Goal: Transaction & Acquisition: Purchase product/service

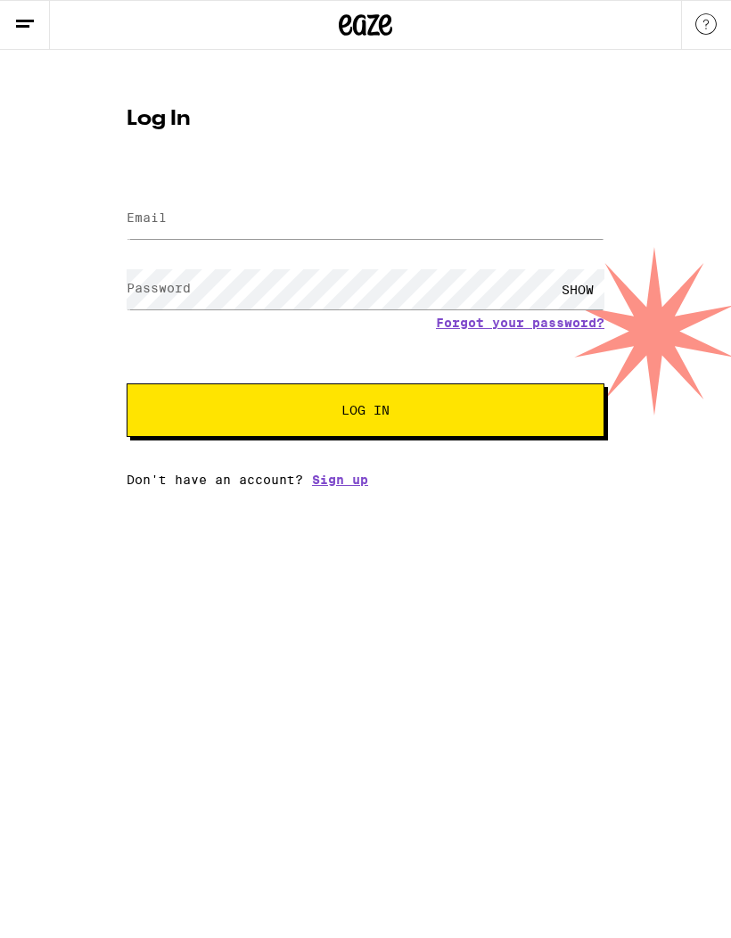
click at [149, 220] on label "Email" at bounding box center [147, 217] width 40 height 14
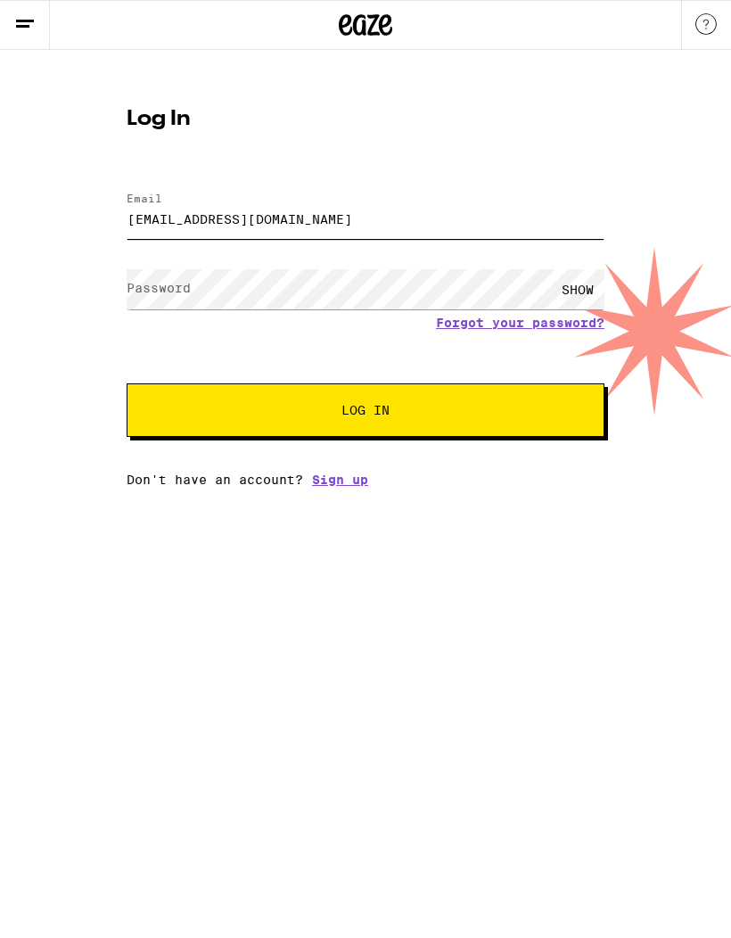
type input "[EMAIL_ADDRESS][DOMAIN_NAME]"
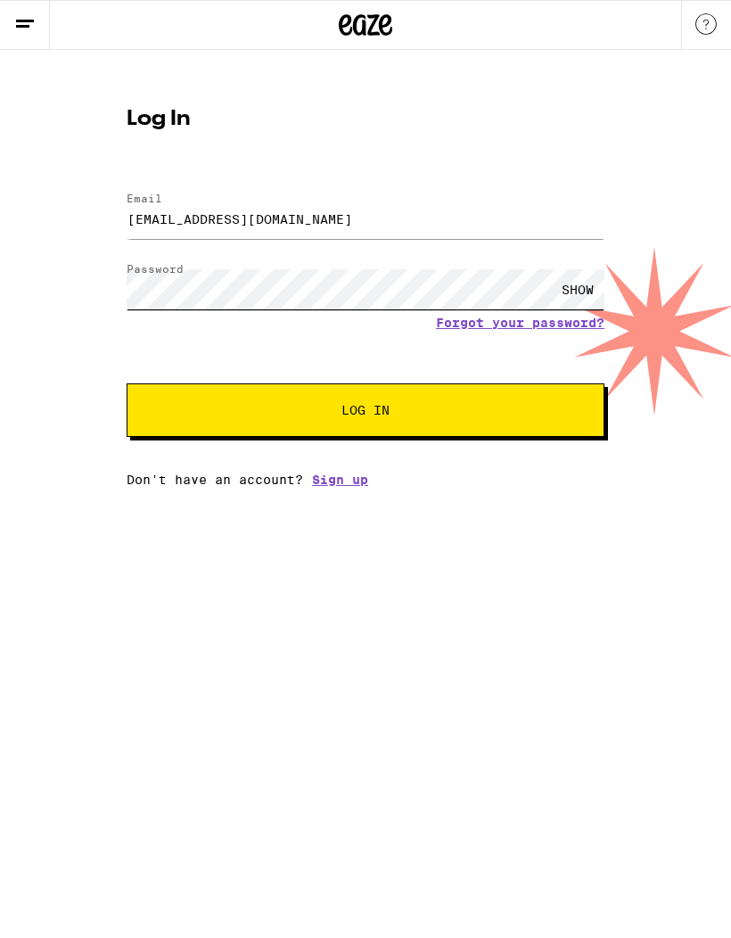
click at [365, 413] on button "Log In" at bounding box center [366, 409] width 478 height 53
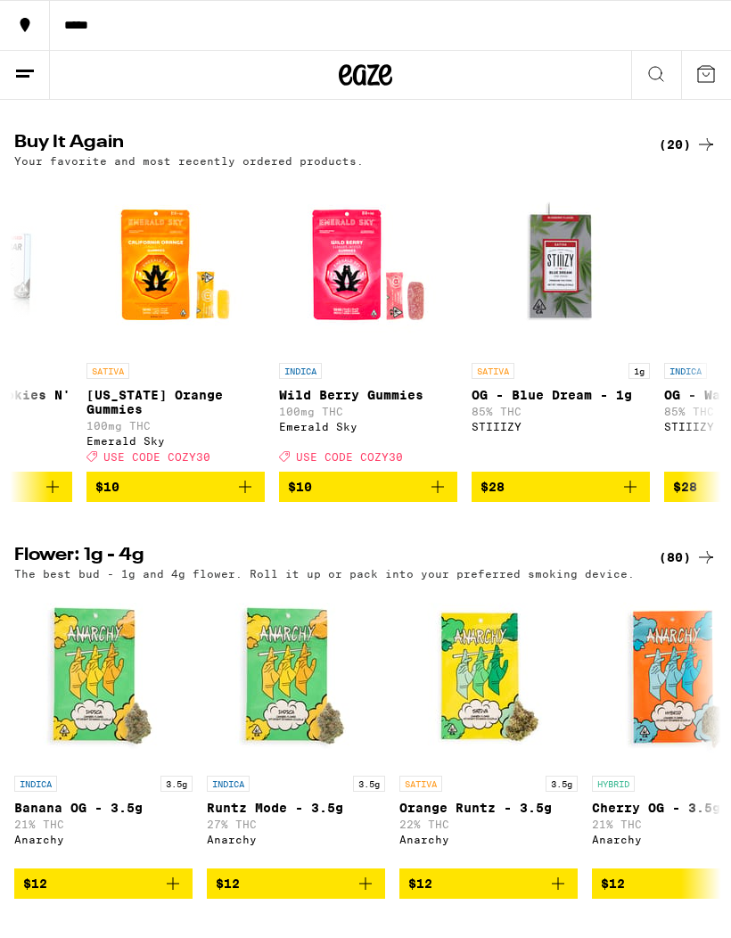
scroll to position [0, 2237]
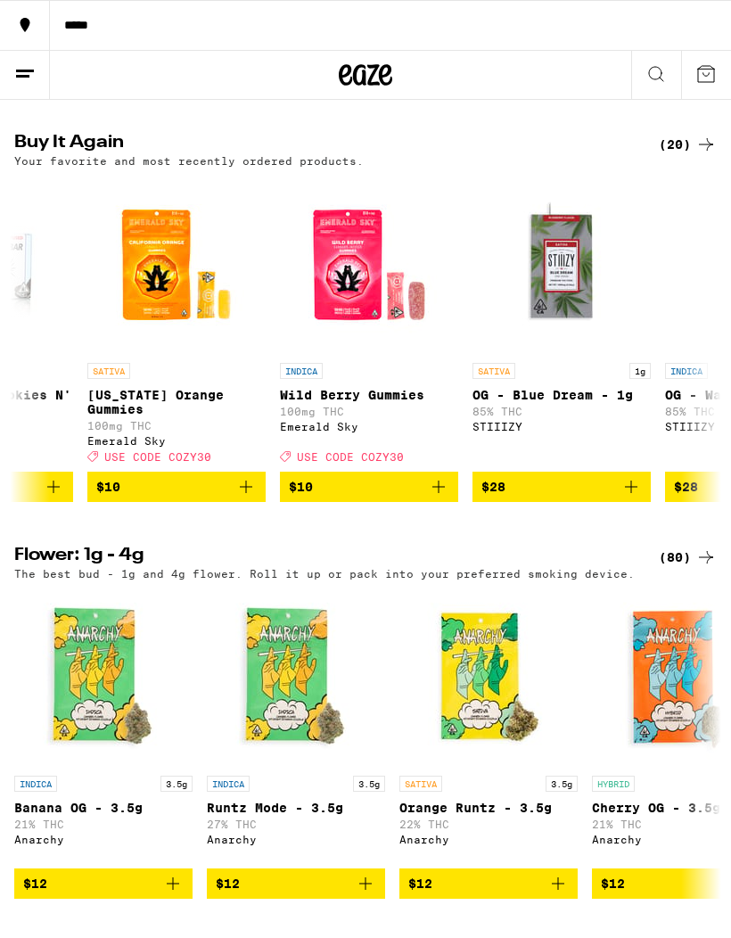
click at [439, 497] on icon "Add to bag" at bounding box center [438, 486] width 21 height 21
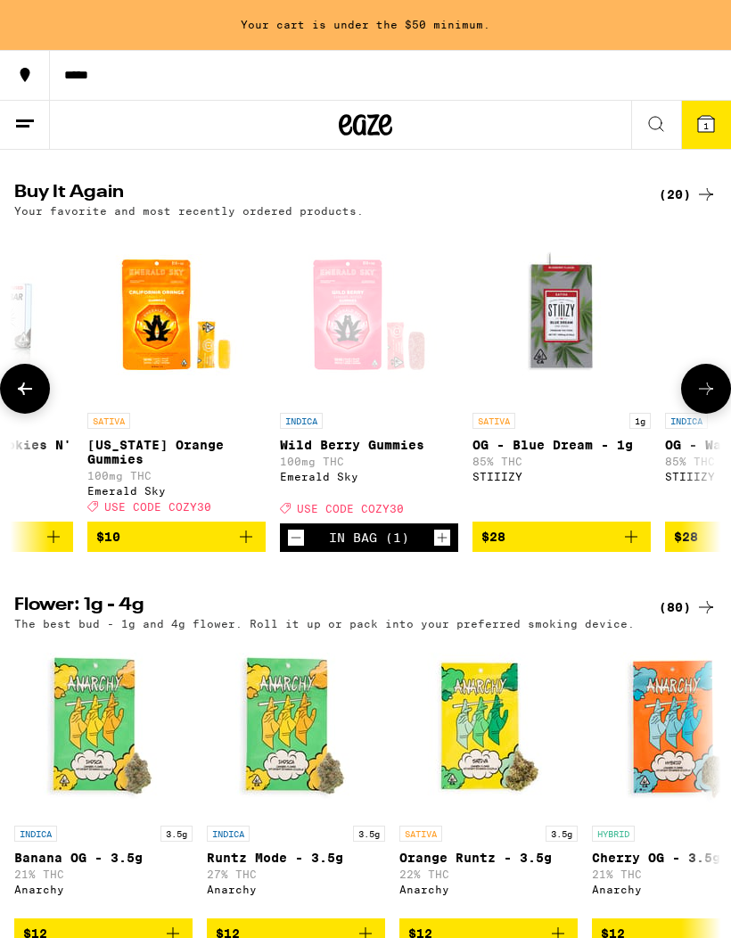
click at [709, 399] on icon at bounding box center [705, 388] width 21 height 21
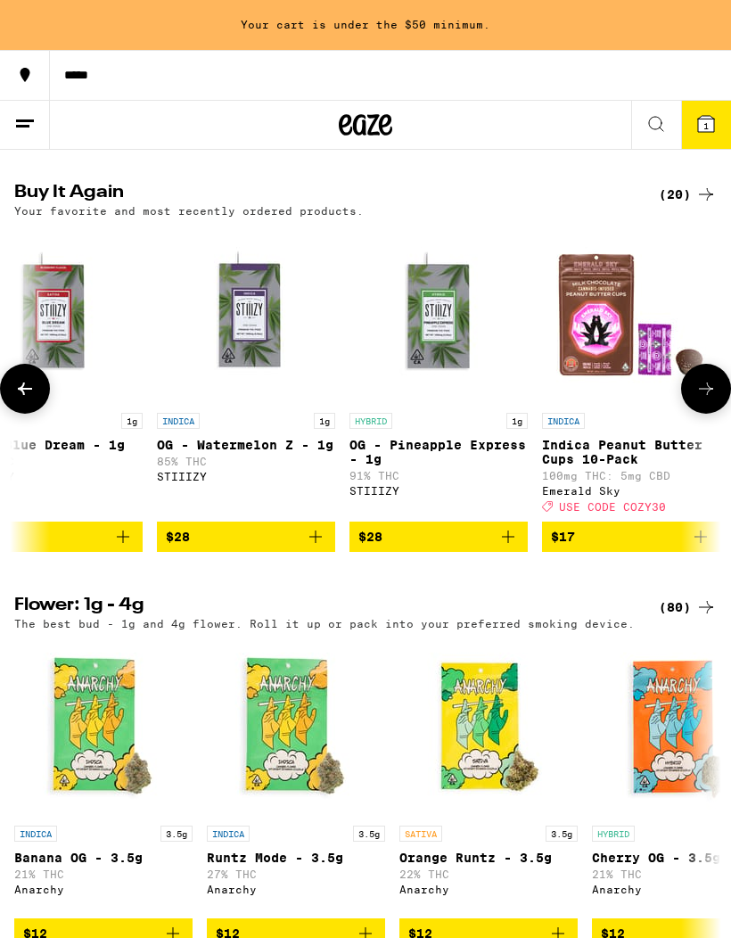
click at [702, 395] on icon at bounding box center [706, 388] width 14 height 12
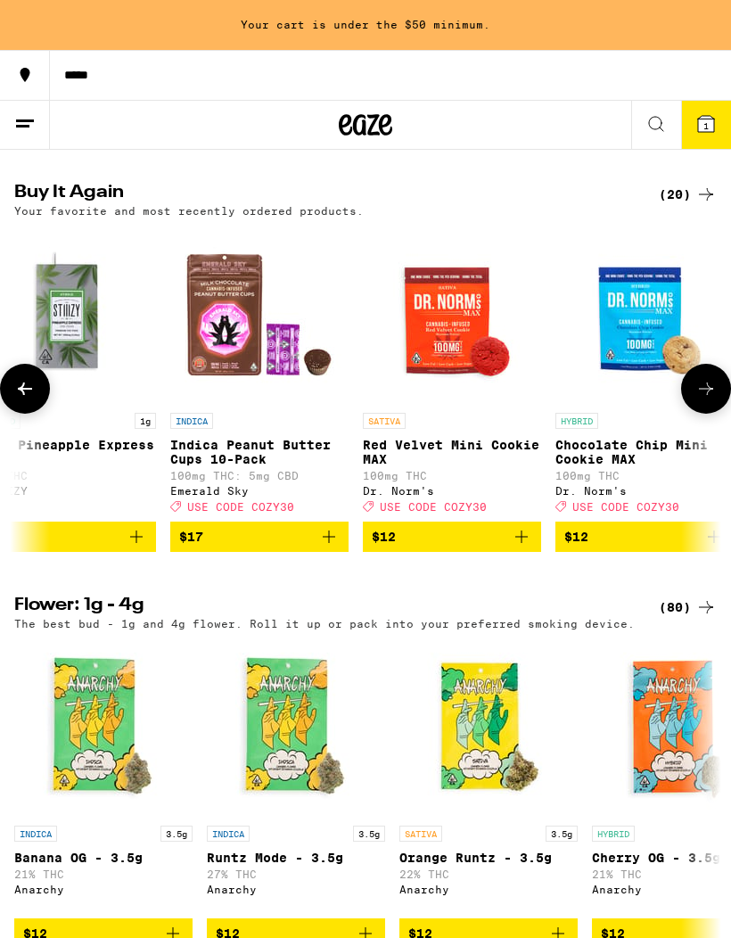
scroll to position [0, 3148]
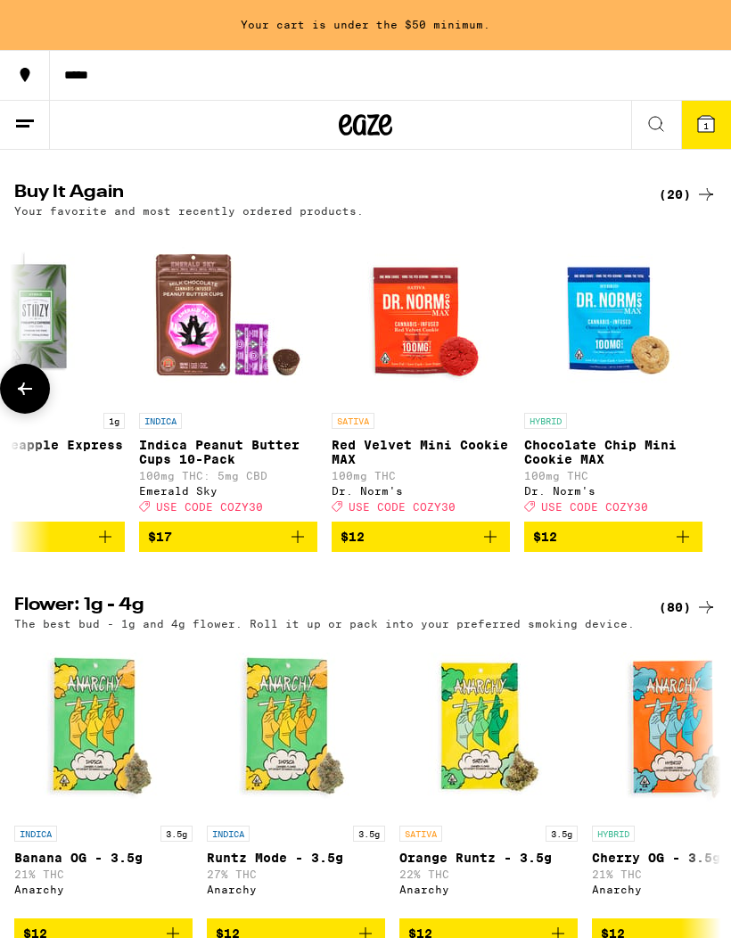
click at [7, 414] on button at bounding box center [25, 389] width 50 height 50
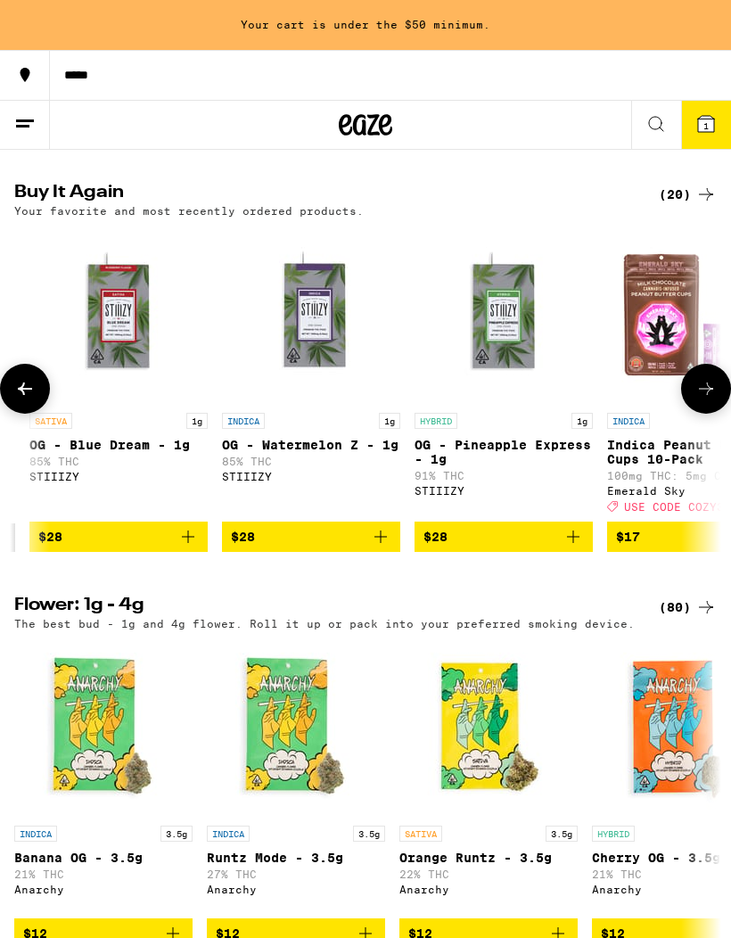
scroll to position [0, 2640]
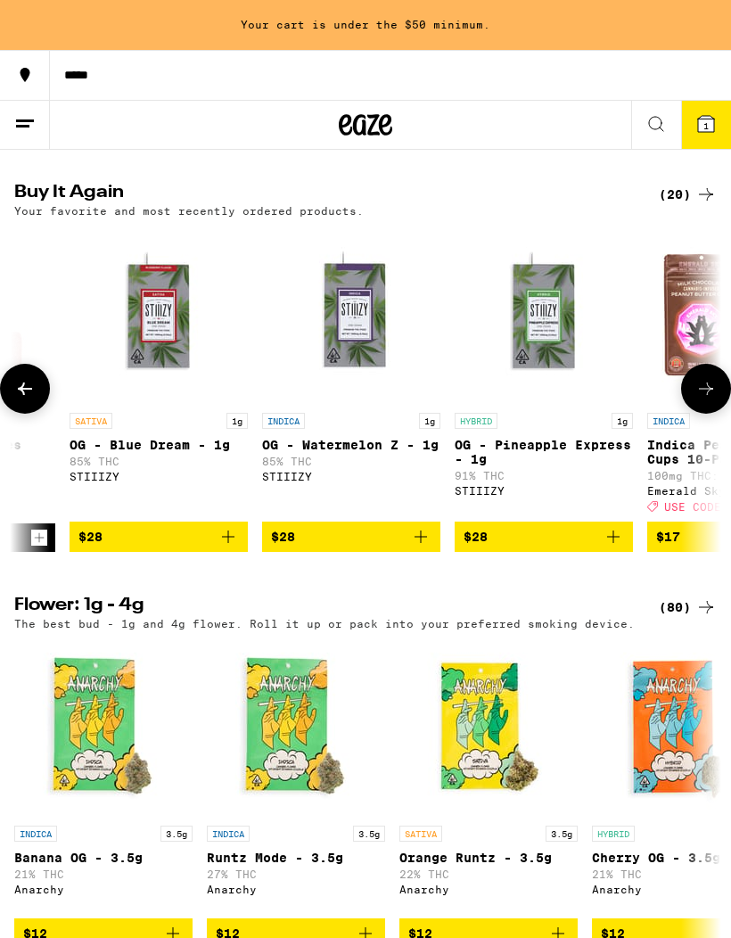
click at [651, 125] on icon at bounding box center [655, 123] width 21 height 21
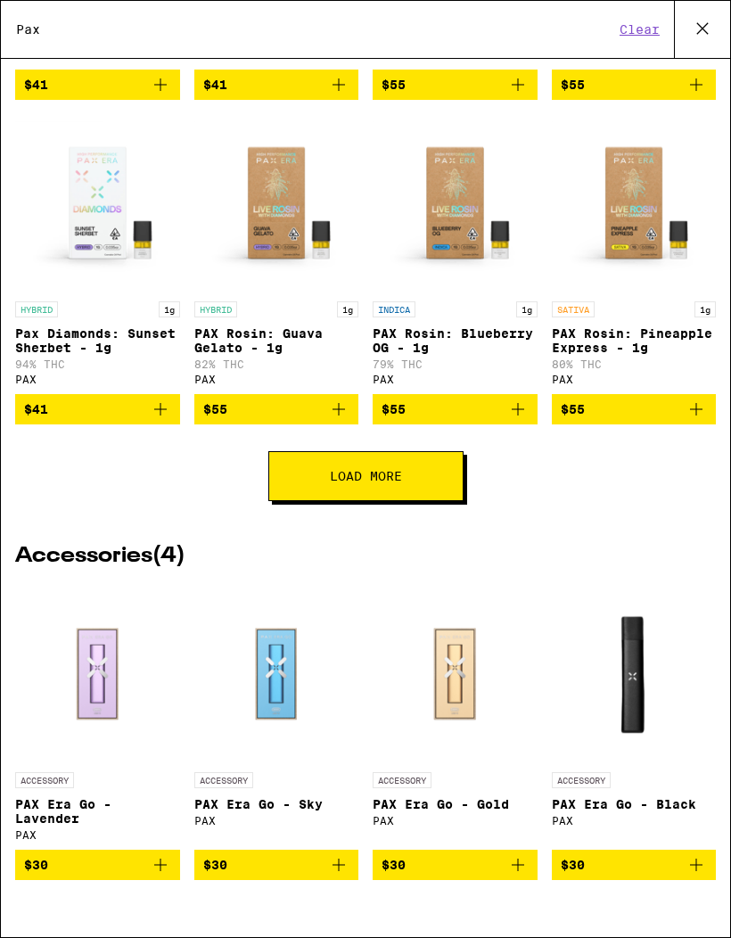
scroll to position [605, 0]
type input "Pax"
click at [304, 472] on button "Load More" at bounding box center [365, 476] width 195 height 50
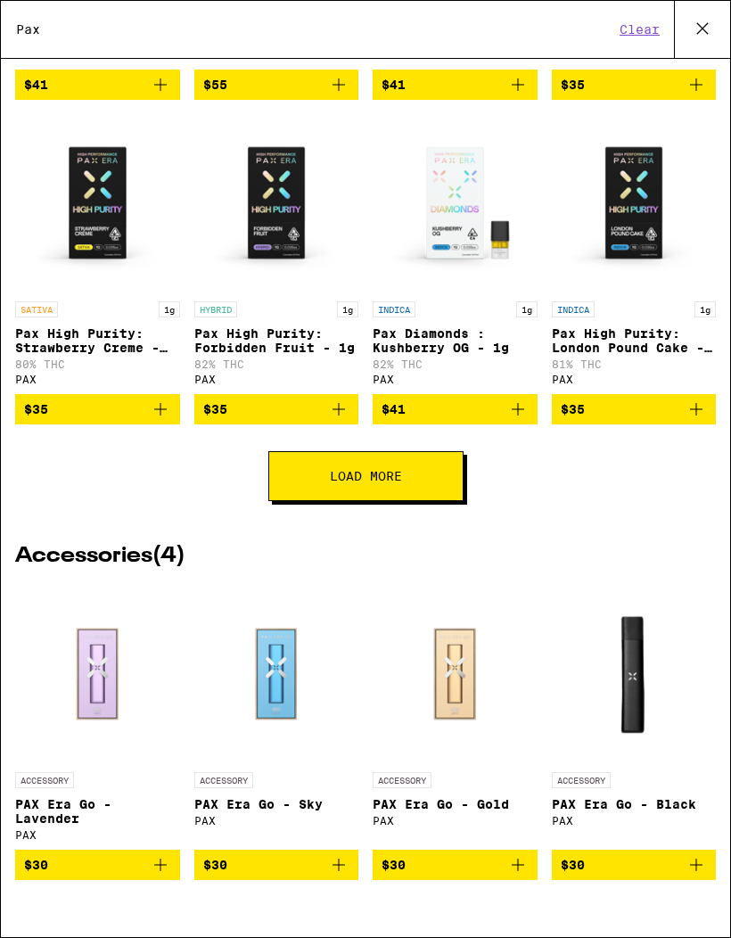
scroll to position [1277, 0]
click at [460, 672] on img "Open page for PAX Era Go - Gold from PAX" at bounding box center [455, 674] width 165 height 178
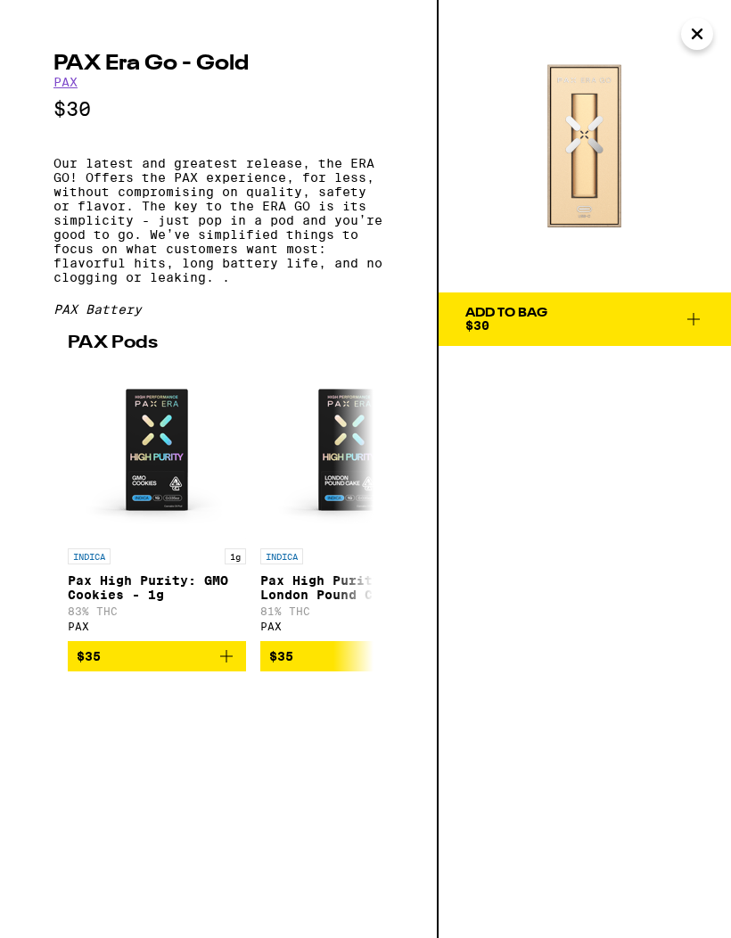
click at [695, 41] on icon "Close" at bounding box center [696, 34] width 21 height 27
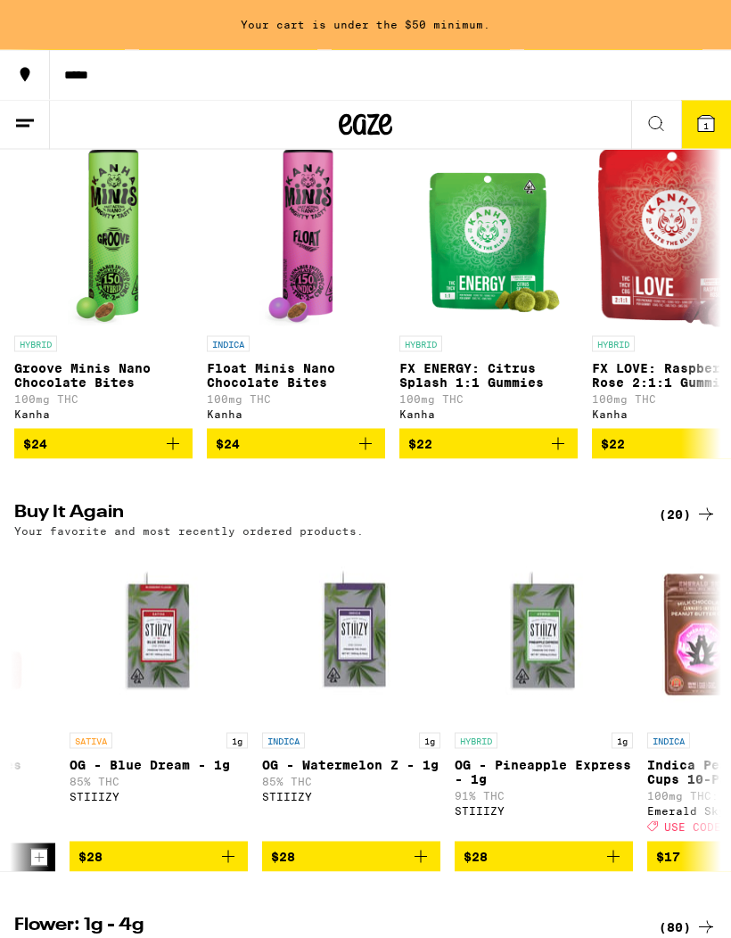
scroll to position [1020, 0]
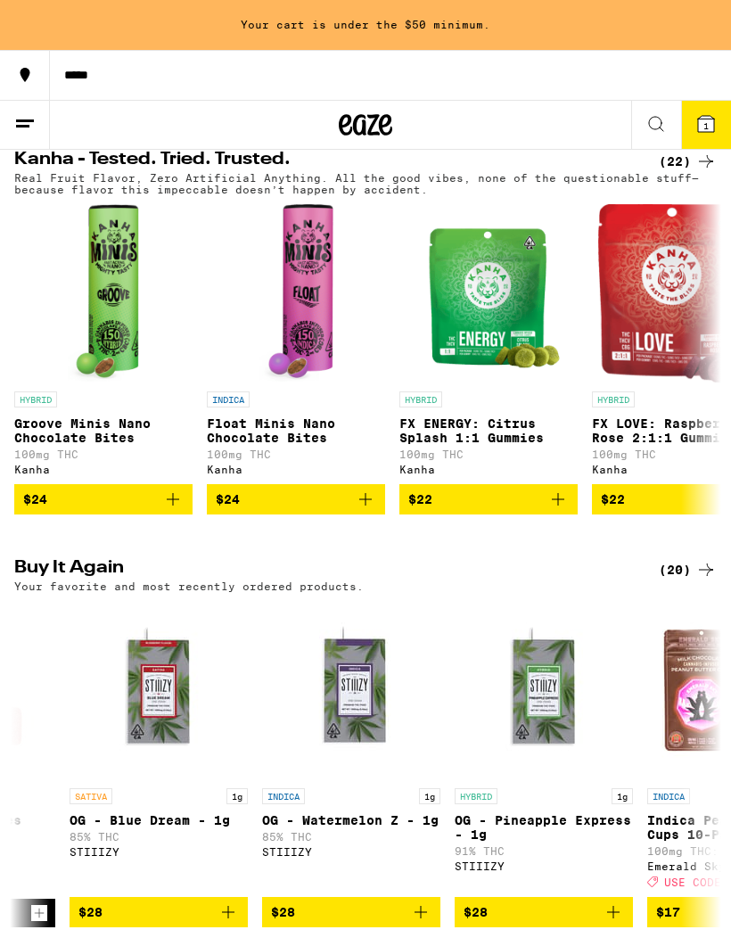
click at [646, 125] on icon at bounding box center [655, 123] width 21 height 21
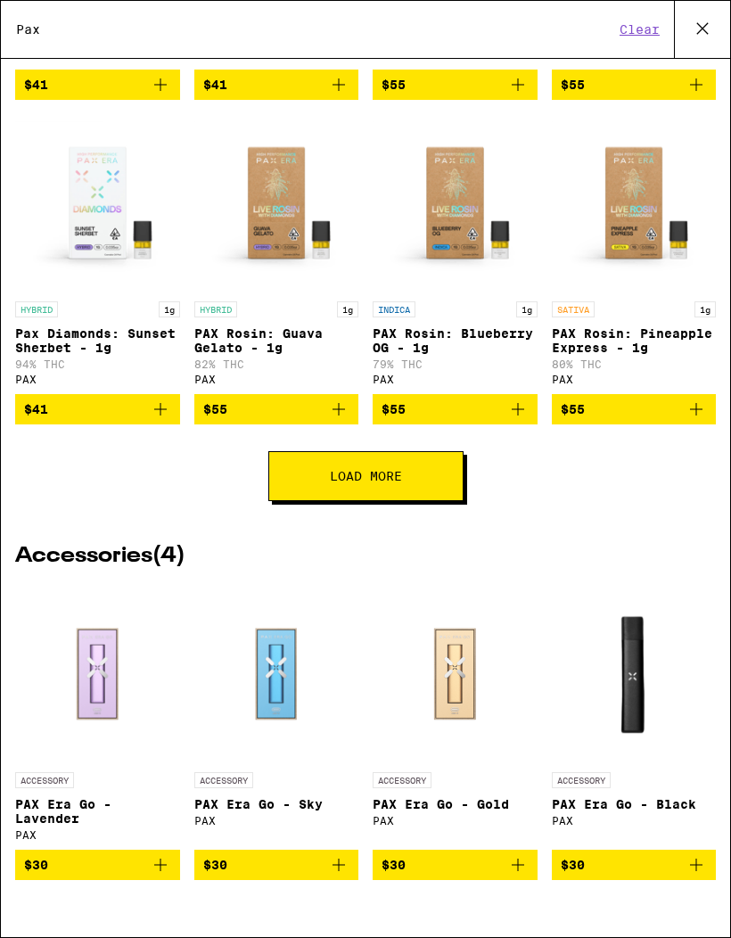
scroll to position [394, 0]
type input "Pax"
click at [90, 481] on div "Load More" at bounding box center [365, 476] width 701 height 50
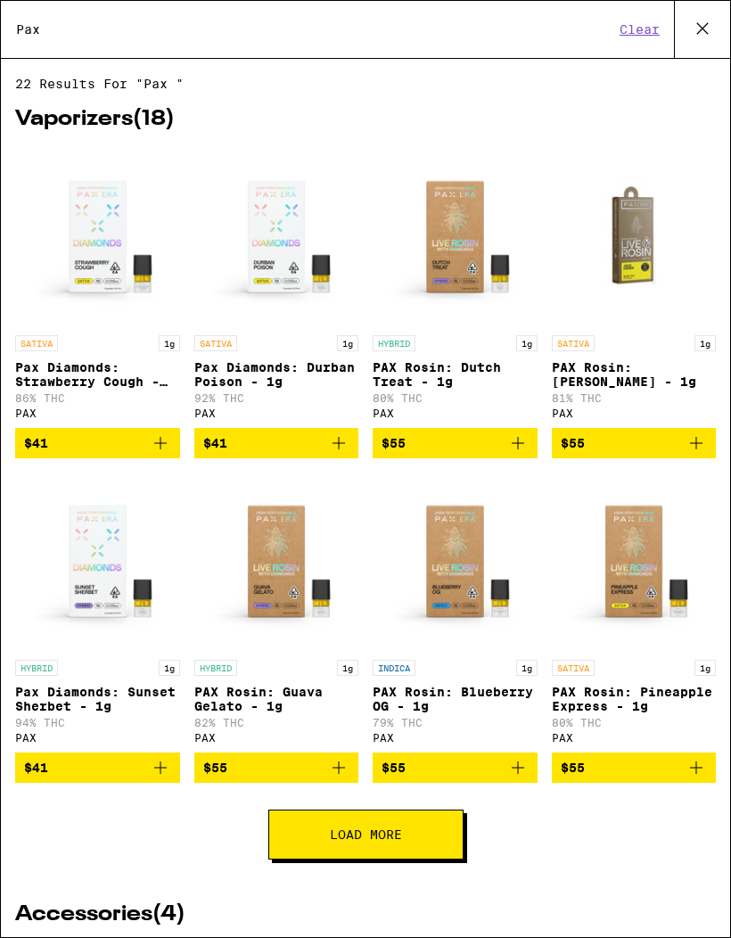
scroll to position [0, 0]
click at [427, 859] on button "Load More" at bounding box center [365, 834] width 195 height 50
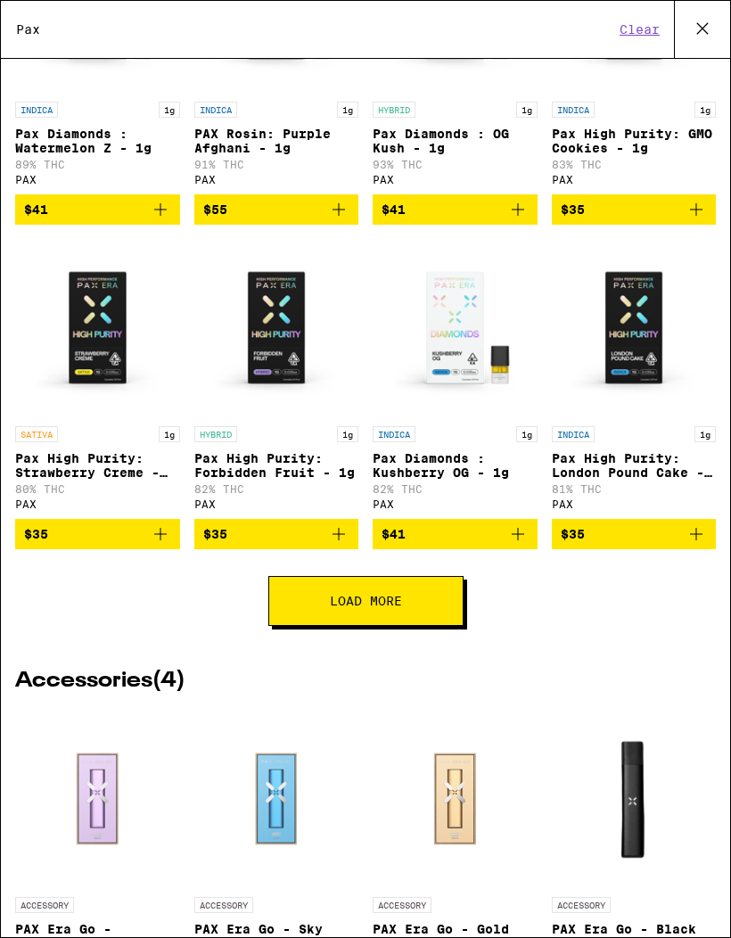
scroll to position [860, 0]
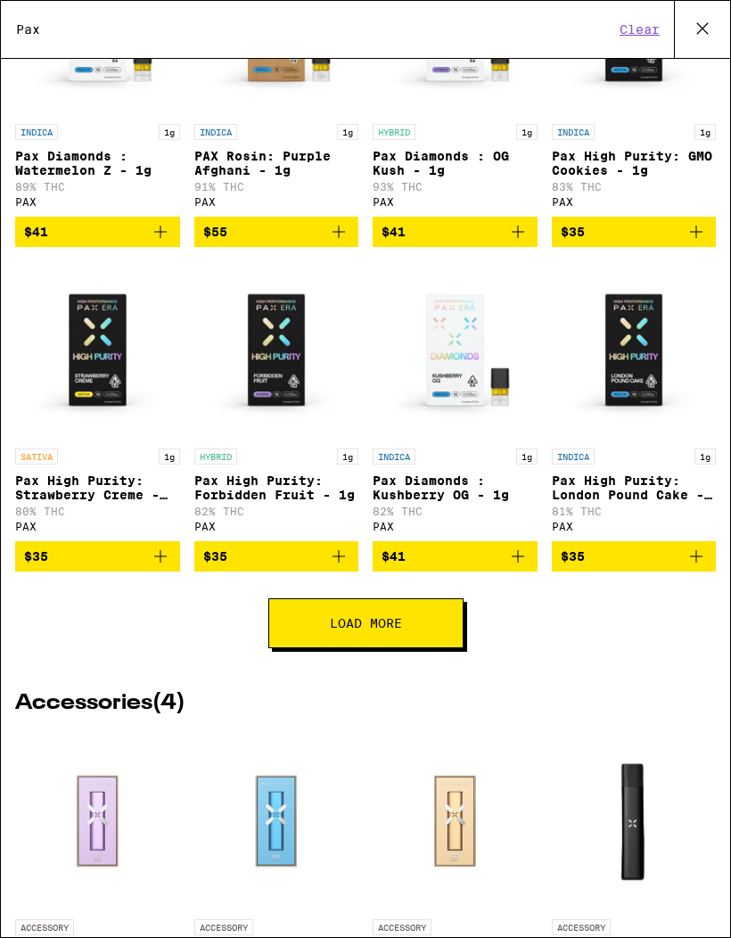
click at [429, 648] on button "Load More" at bounding box center [365, 623] width 195 height 50
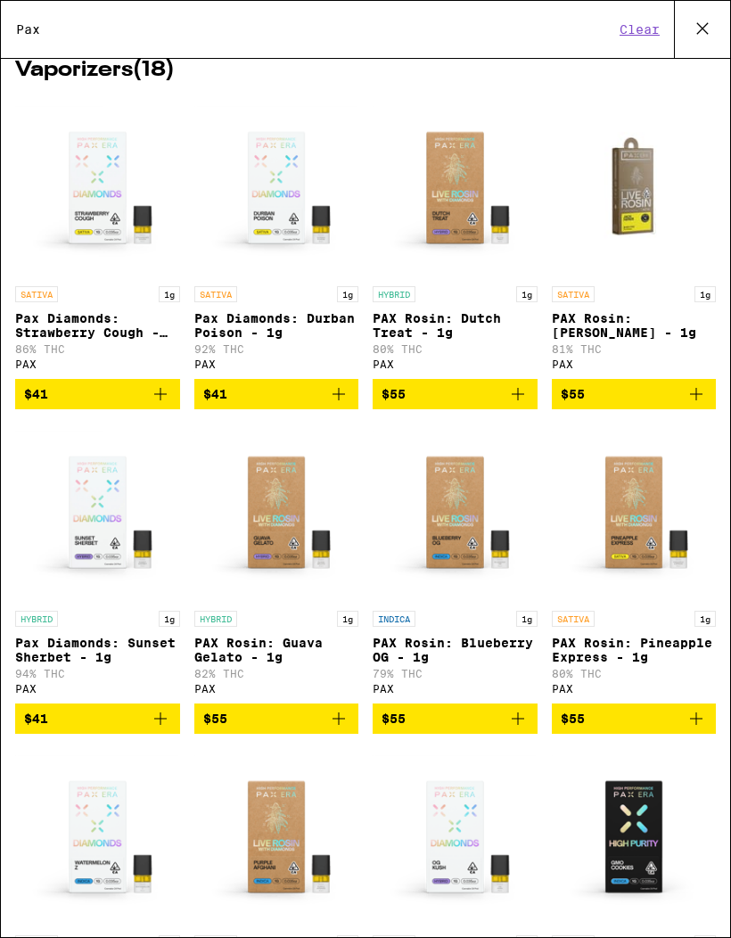
scroll to position [45, 0]
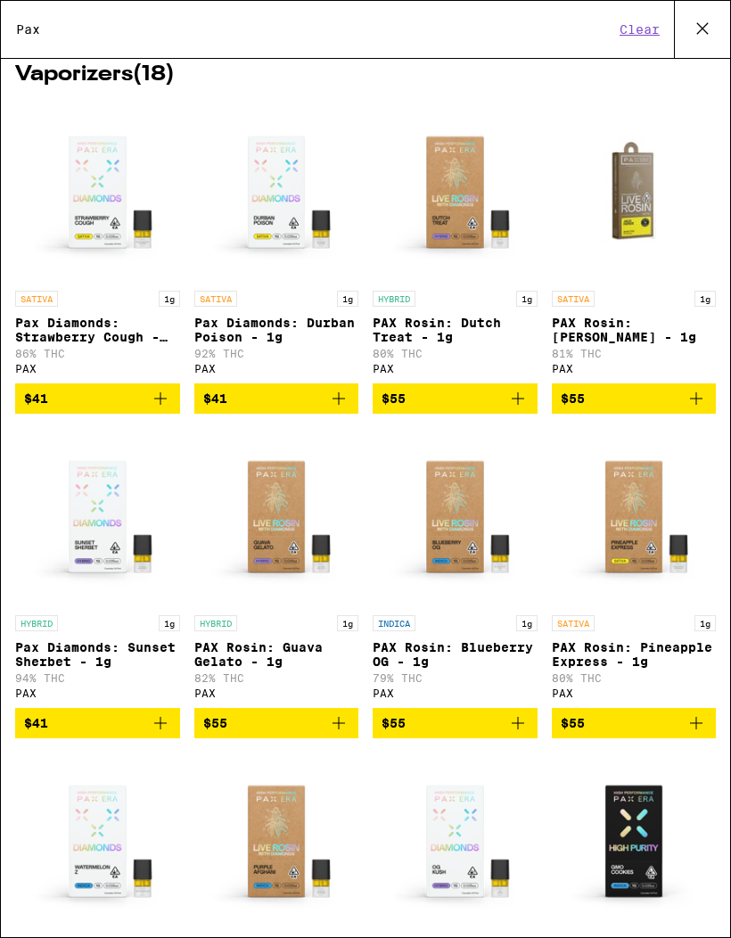
click at [160, 406] on icon "Add to bag" at bounding box center [160, 398] width 21 height 21
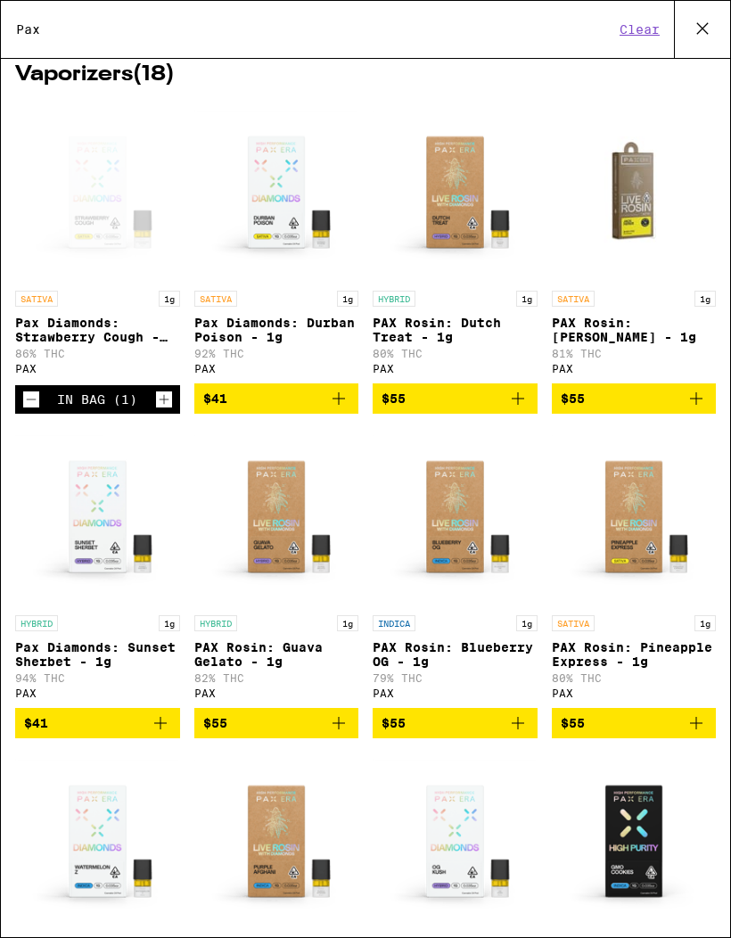
click at [692, 27] on icon at bounding box center [702, 28] width 27 height 27
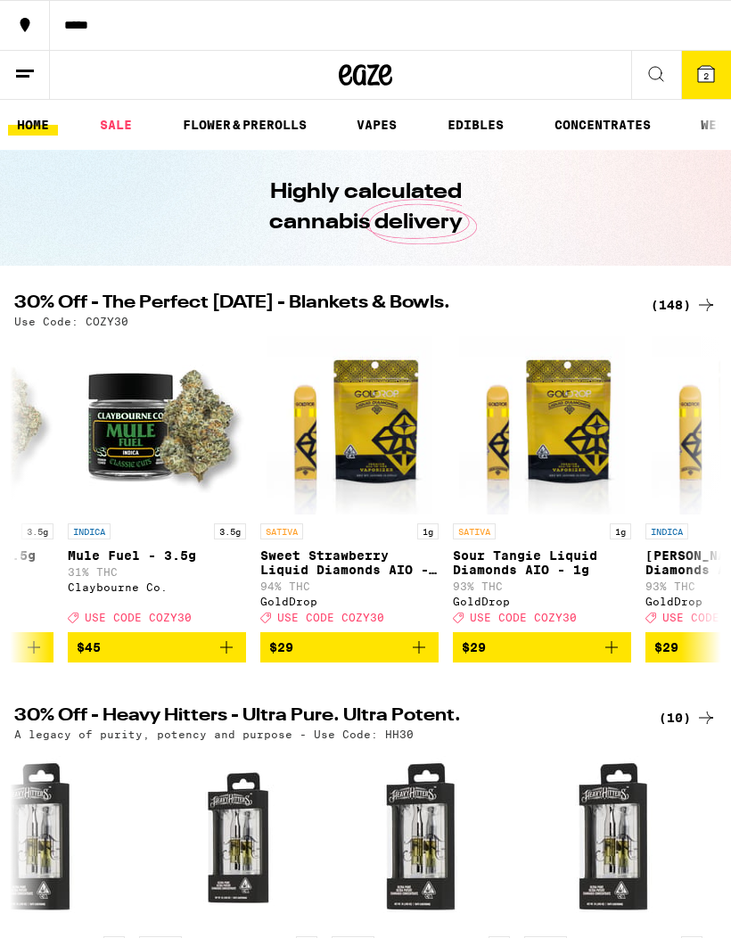
click at [698, 84] on icon at bounding box center [705, 73] width 21 height 21
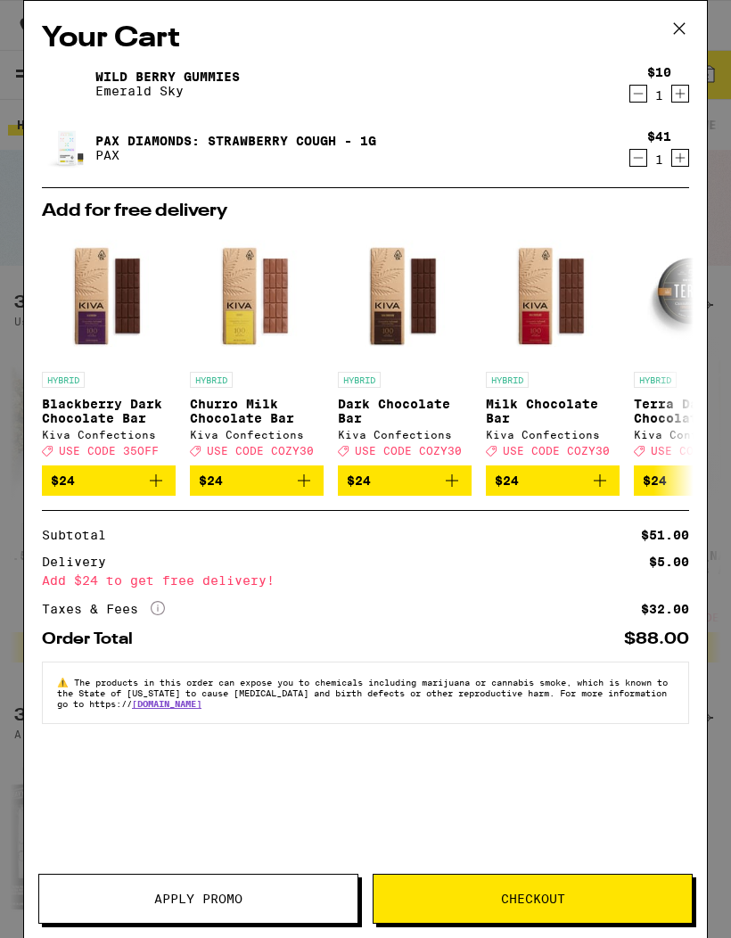
click at [555, 902] on span "Checkout" at bounding box center [533, 898] width 64 height 12
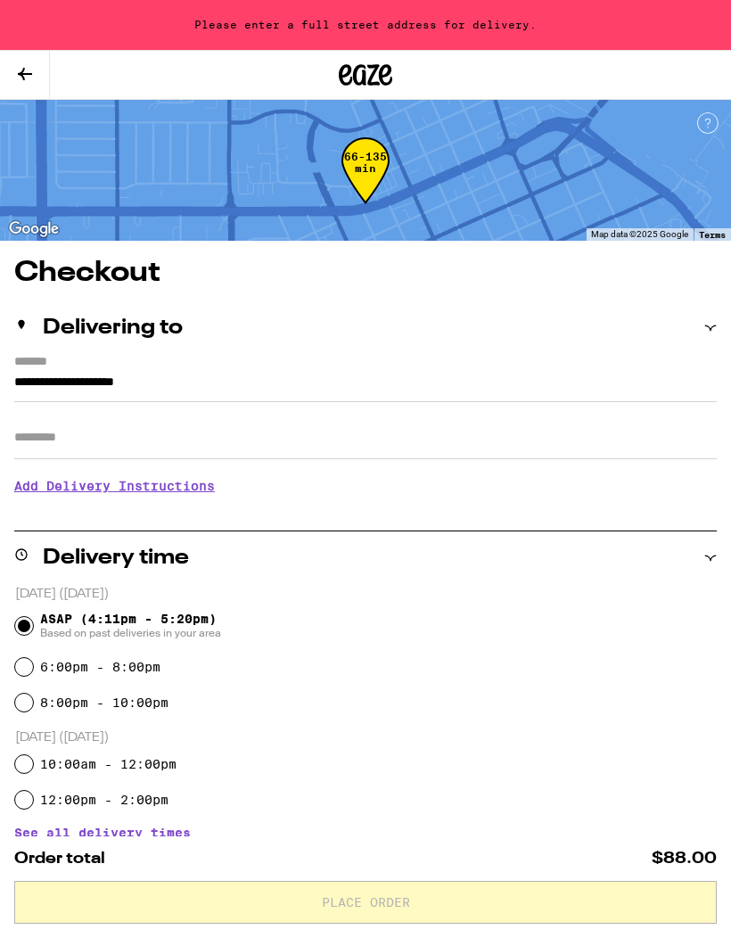
click at [130, 369] on label "*******" at bounding box center [365, 363] width 702 height 17
click at [130, 372] on input "**********" at bounding box center [365, 387] width 702 height 30
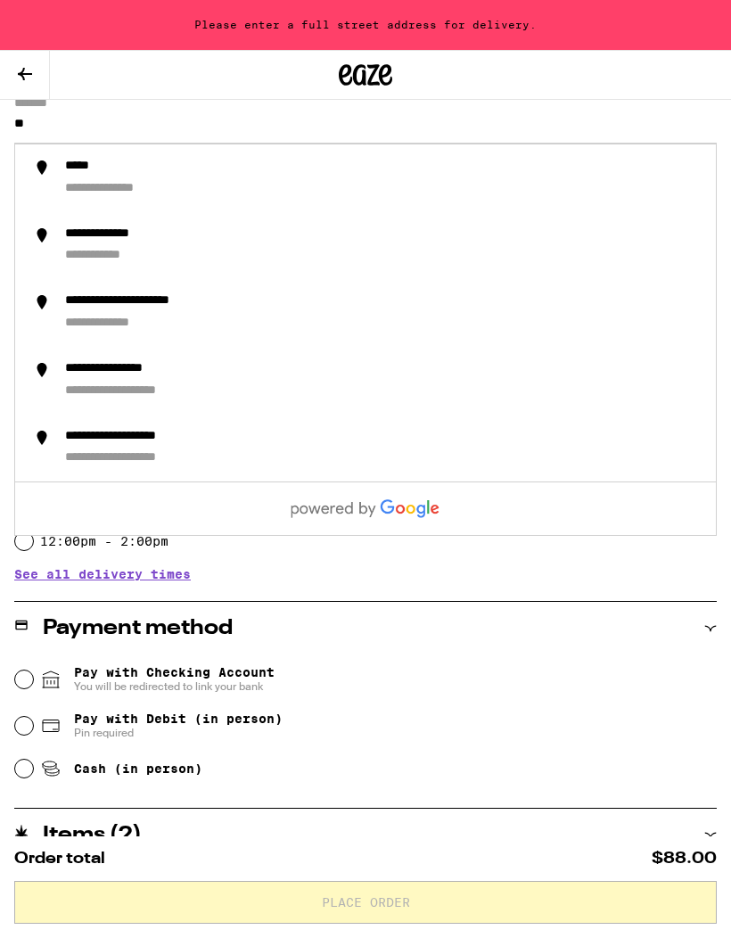
type input "*"
click at [198, 176] on div "**********" at bounding box center [145, 167] width 161 height 17
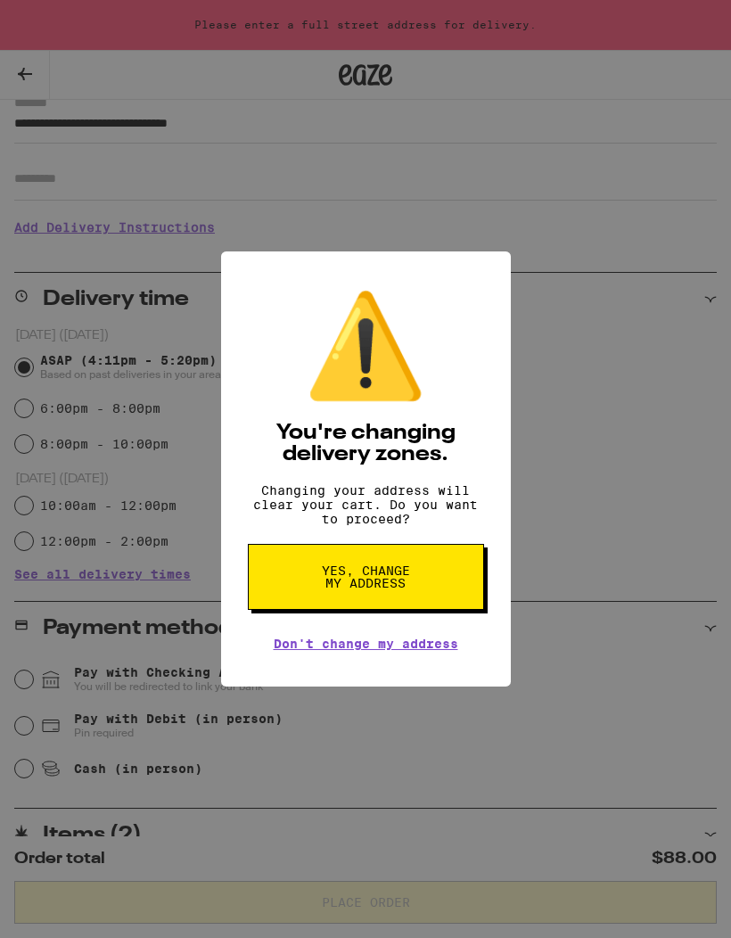
click at [405, 584] on span "Yes, change my address" at bounding box center [366, 576] width 92 height 25
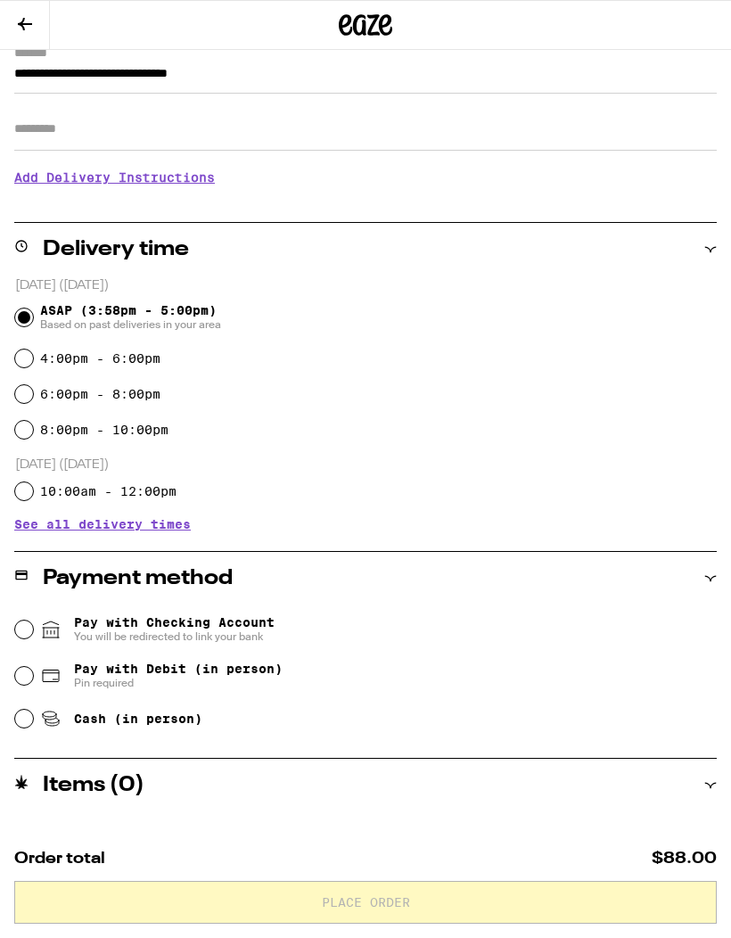
type input "**********"
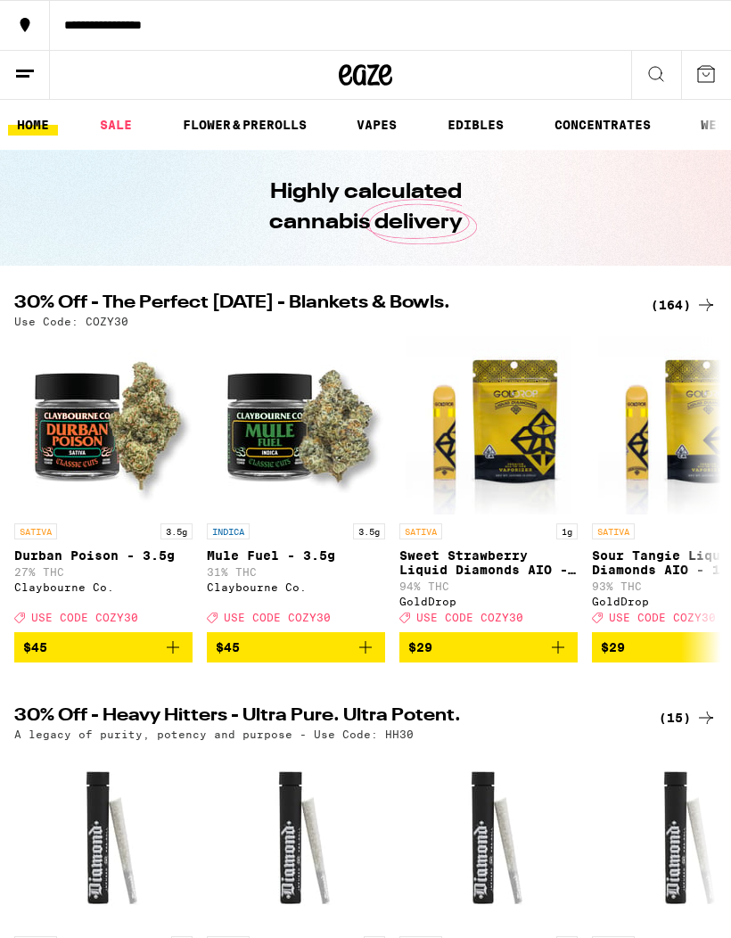
click at [652, 75] on icon at bounding box center [655, 73] width 21 height 21
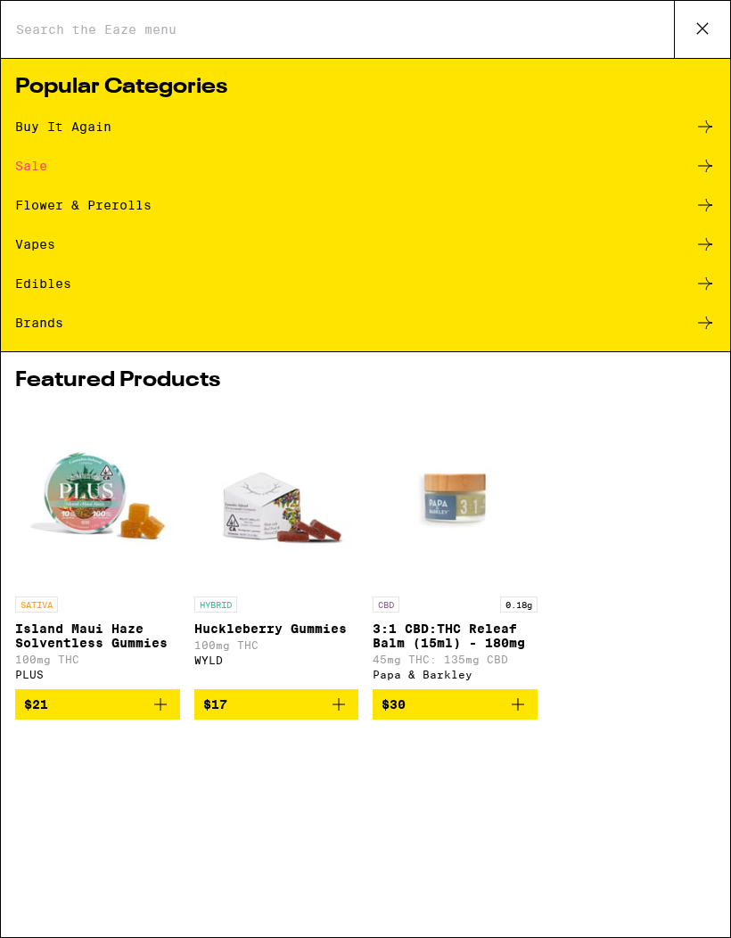
click at [68, 152] on ul "Buy It Again Sale Flower & Prerolls Vapes Edibles Brands" at bounding box center [365, 233] width 701 height 235
click at [77, 120] on div "Buy It Again" at bounding box center [63, 126] width 96 height 12
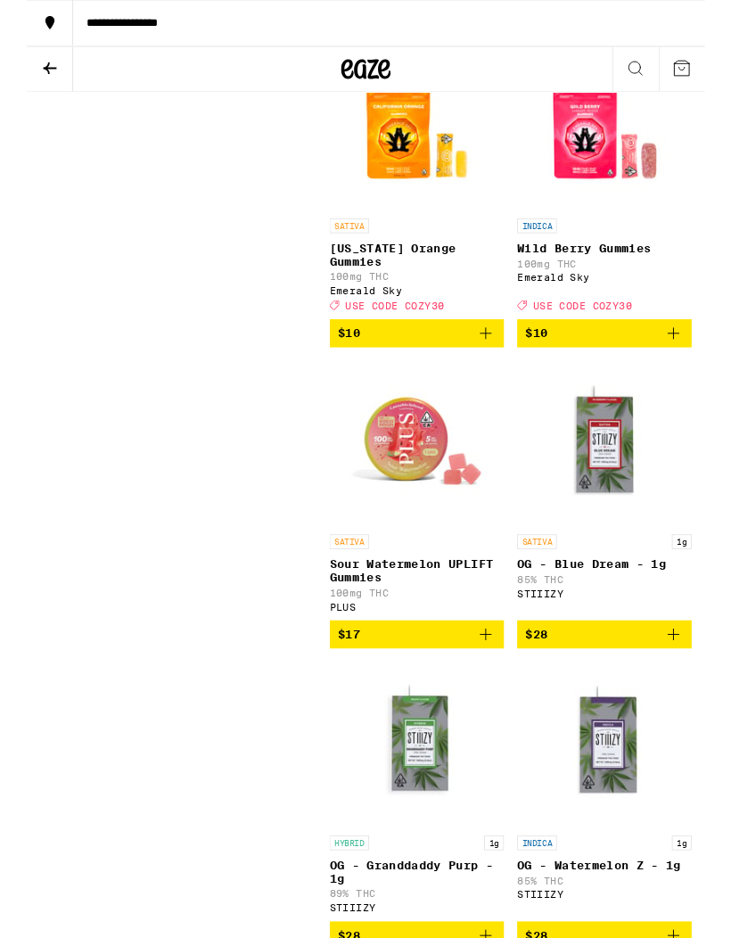
scroll to position [1924, 0]
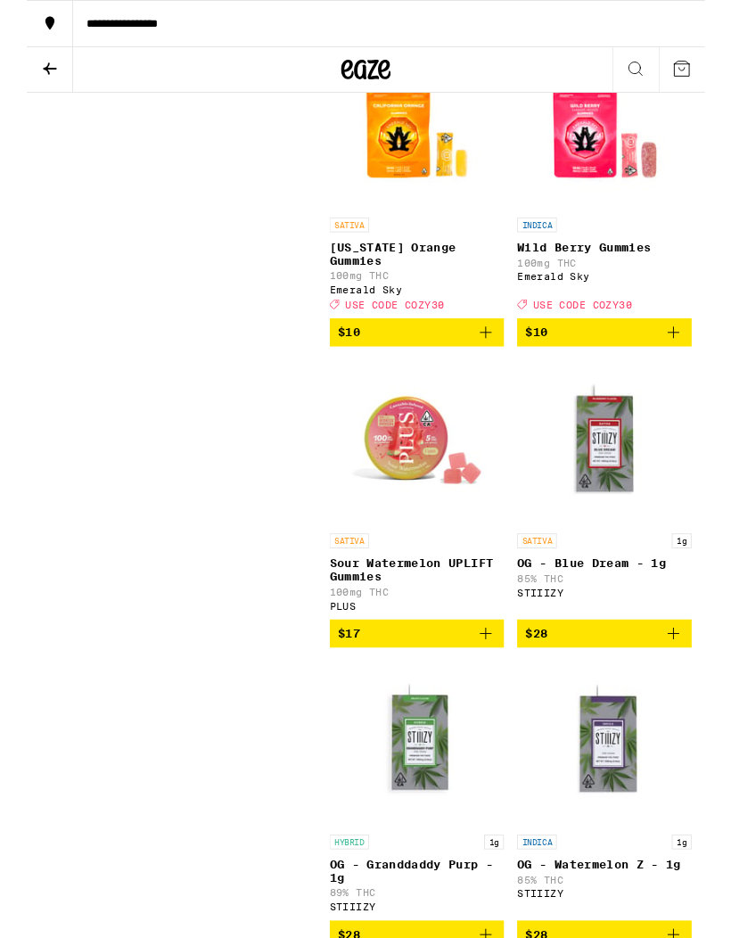
click at [491, 369] on icon "Add to bag" at bounding box center [494, 358] width 21 height 21
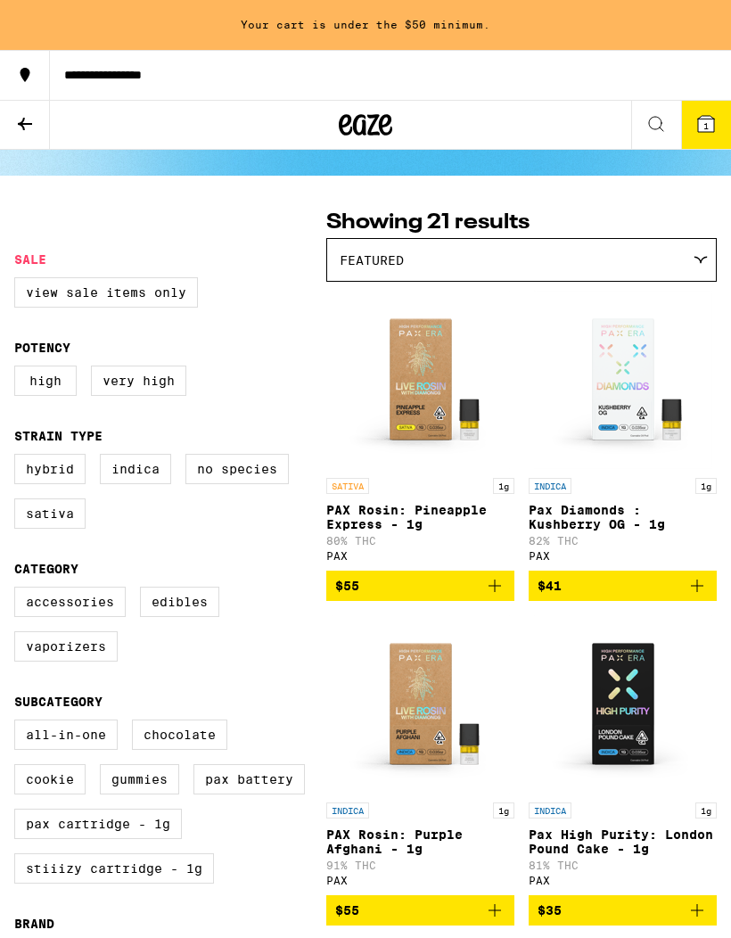
scroll to position [0, 0]
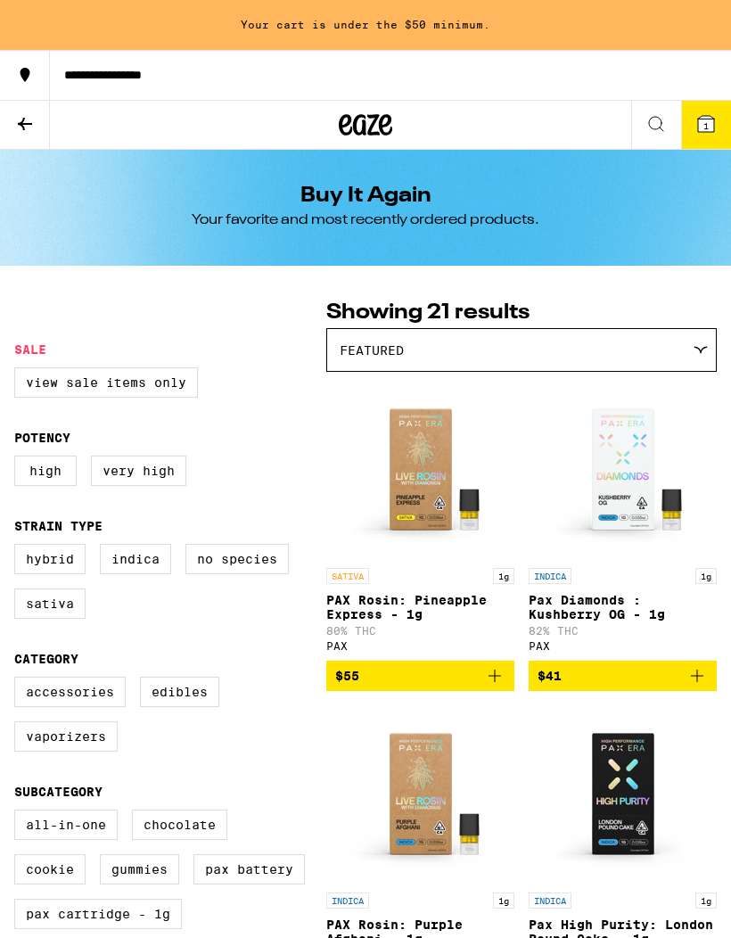
click at [650, 121] on icon at bounding box center [655, 123] width 21 height 21
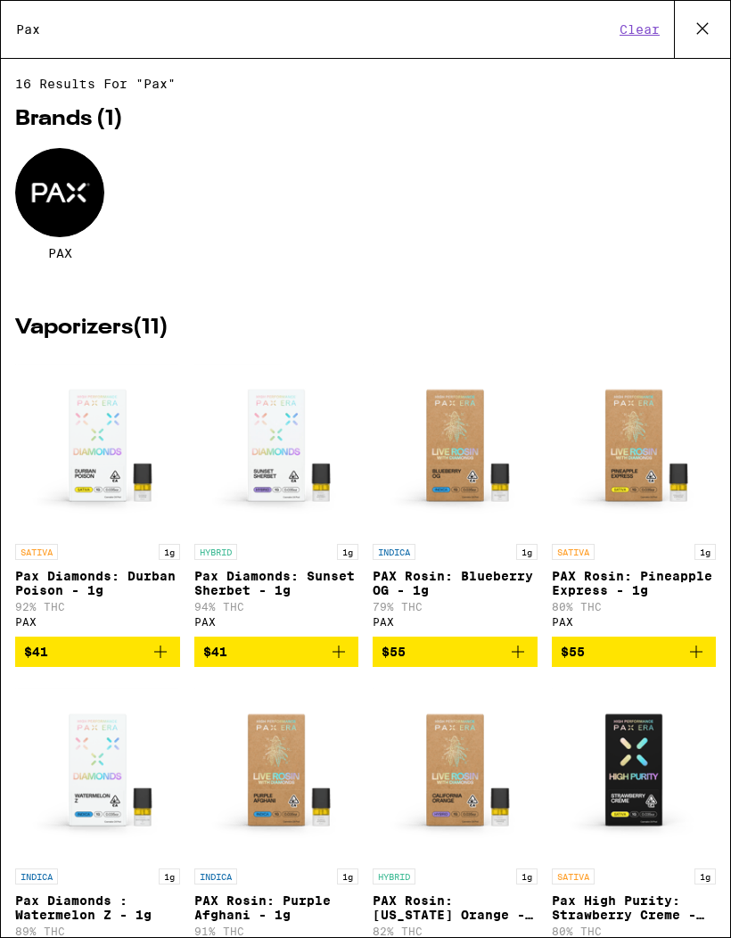
type input "Pax"
click at [69, 209] on div at bounding box center [59, 192] width 89 height 89
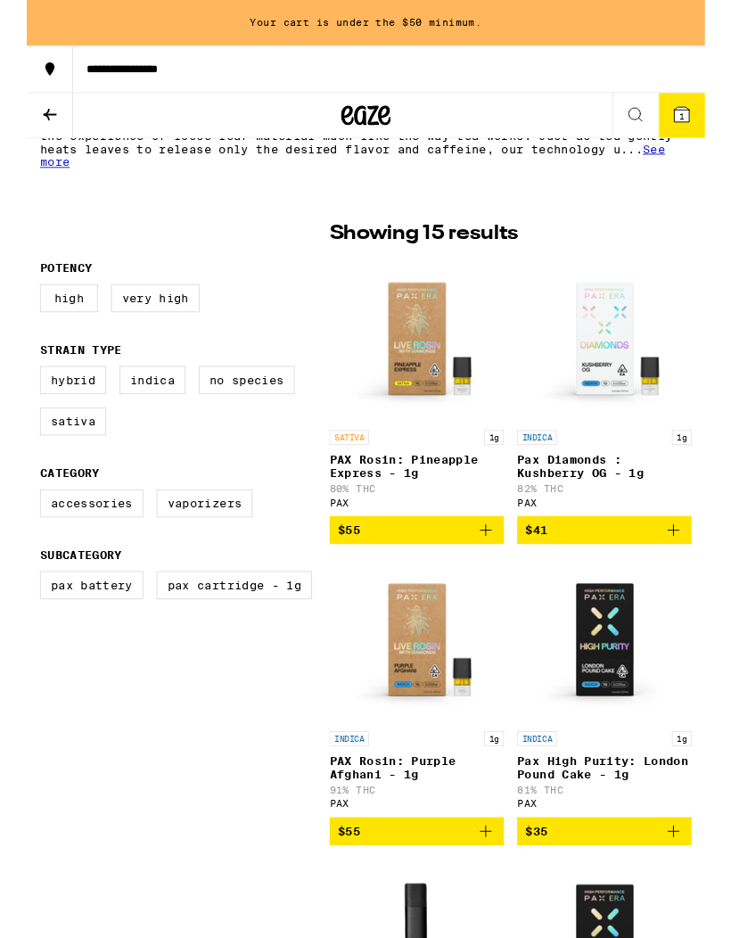
scroll to position [408, 0]
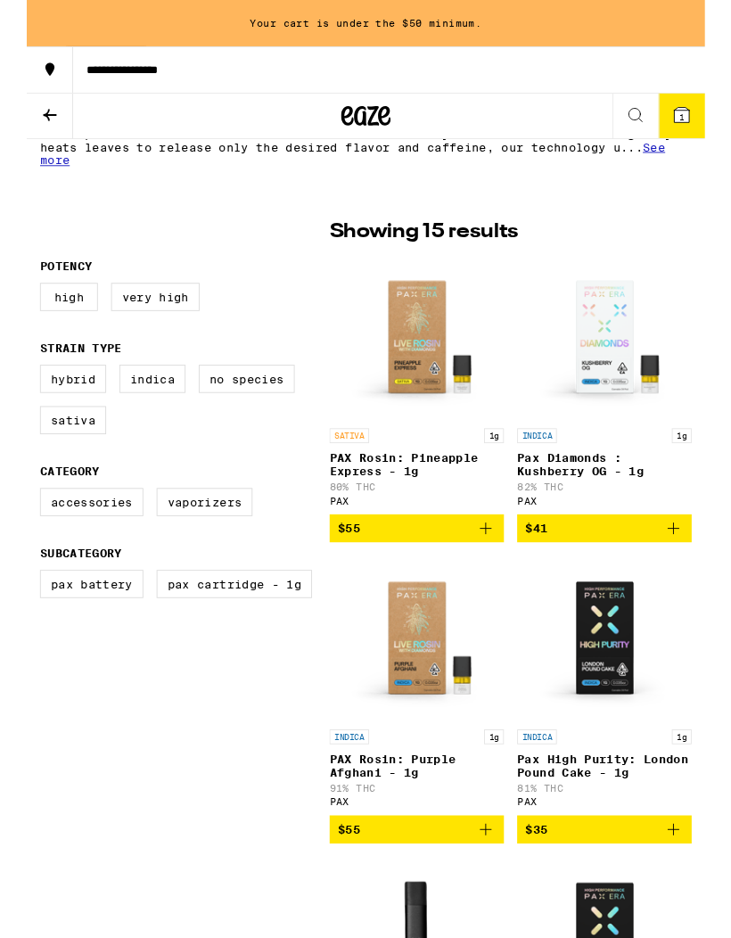
click at [47, 468] on label "Sativa" at bounding box center [49, 453] width 71 height 30
click at [19, 397] on input "Sativa" at bounding box center [18, 396] width 1 height 1
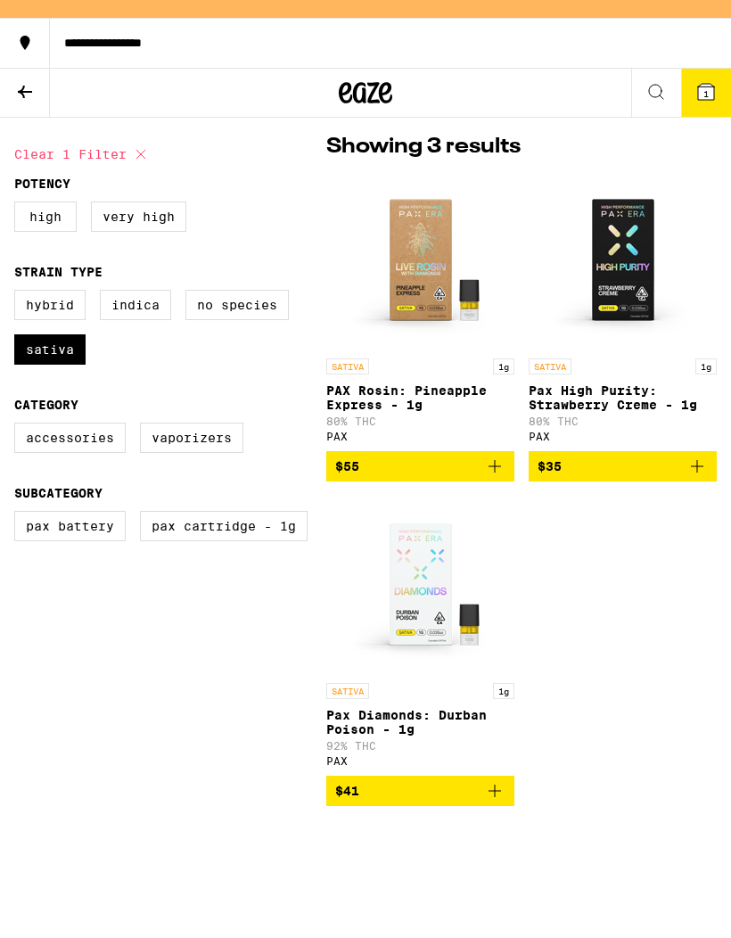
scroll to position [513, 0]
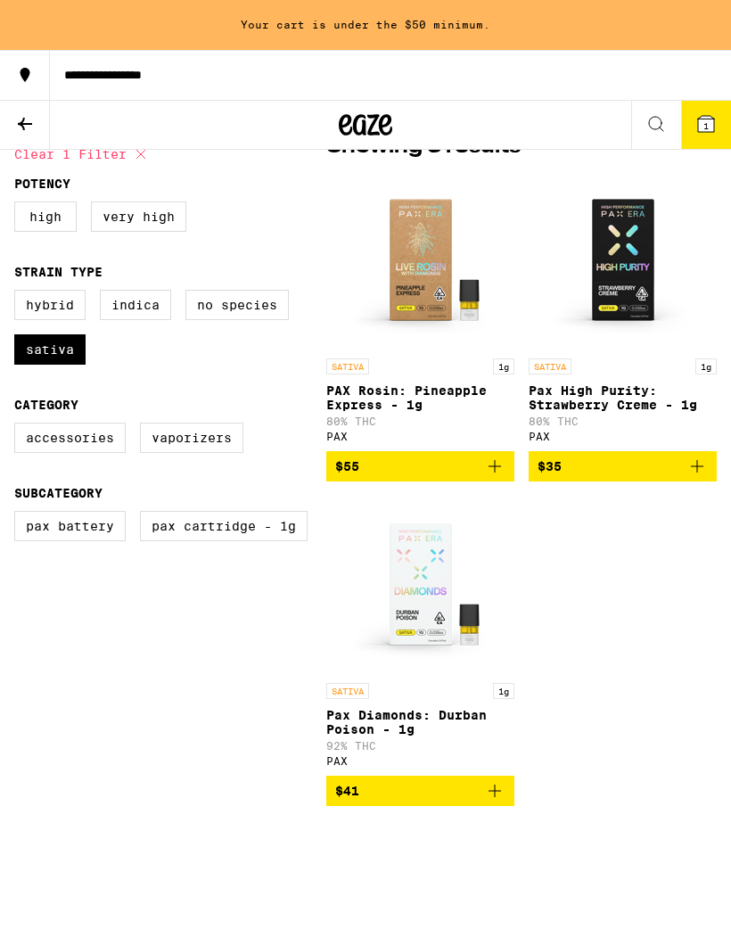
click at [46, 358] on label "Sativa" at bounding box center [49, 349] width 71 height 30
click at [19, 293] on input "Sativa" at bounding box center [18, 292] width 1 height 1
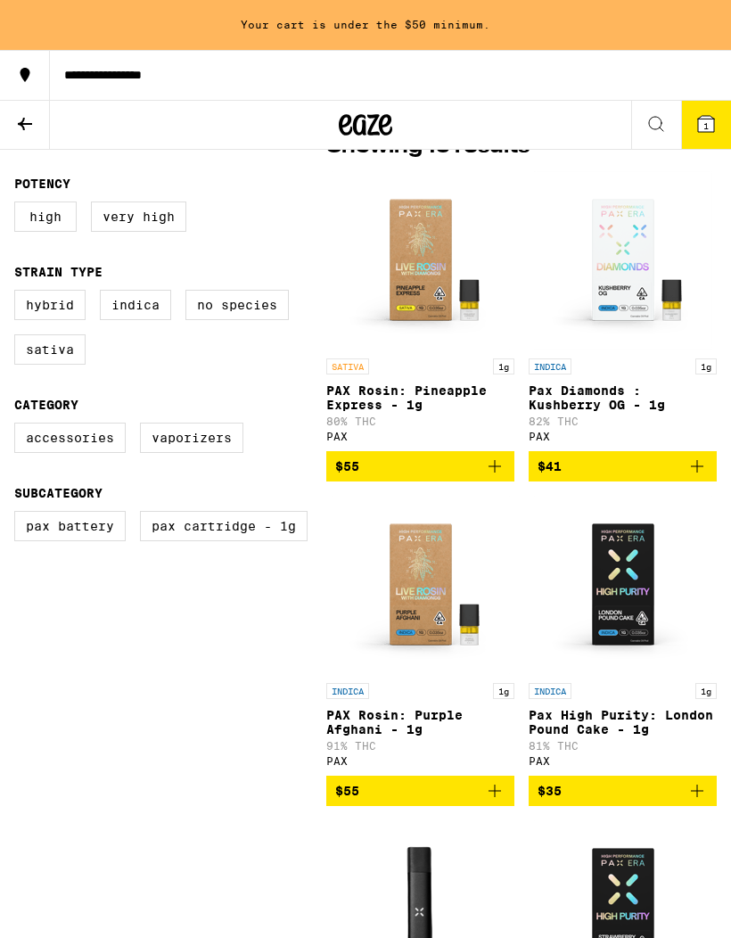
click at [52, 365] on label "Sativa" at bounding box center [49, 349] width 71 height 30
click at [19, 293] on input "Sativa" at bounding box center [18, 292] width 1 height 1
checkbox input "true"
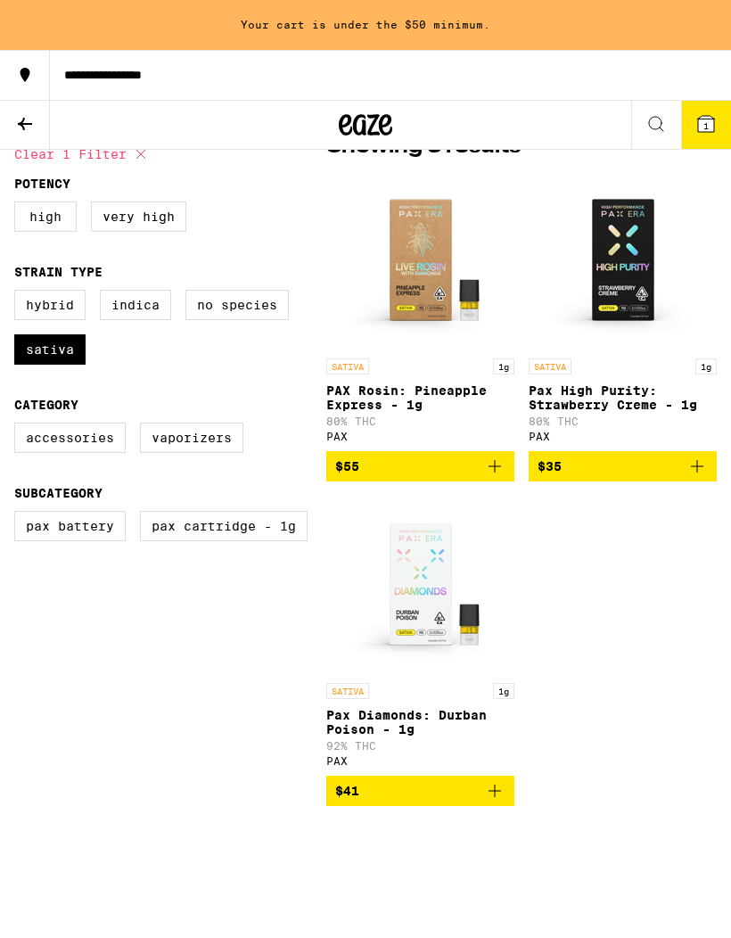
click at [501, 801] on icon "Add to bag" at bounding box center [494, 790] width 21 height 21
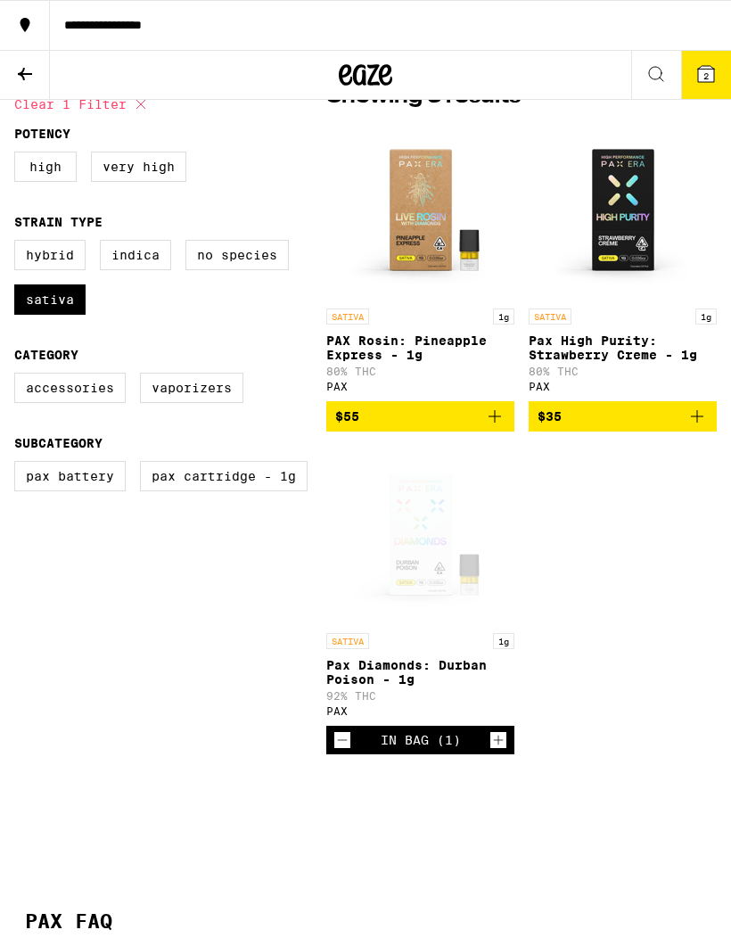
click at [720, 85] on button "2" at bounding box center [706, 75] width 50 height 48
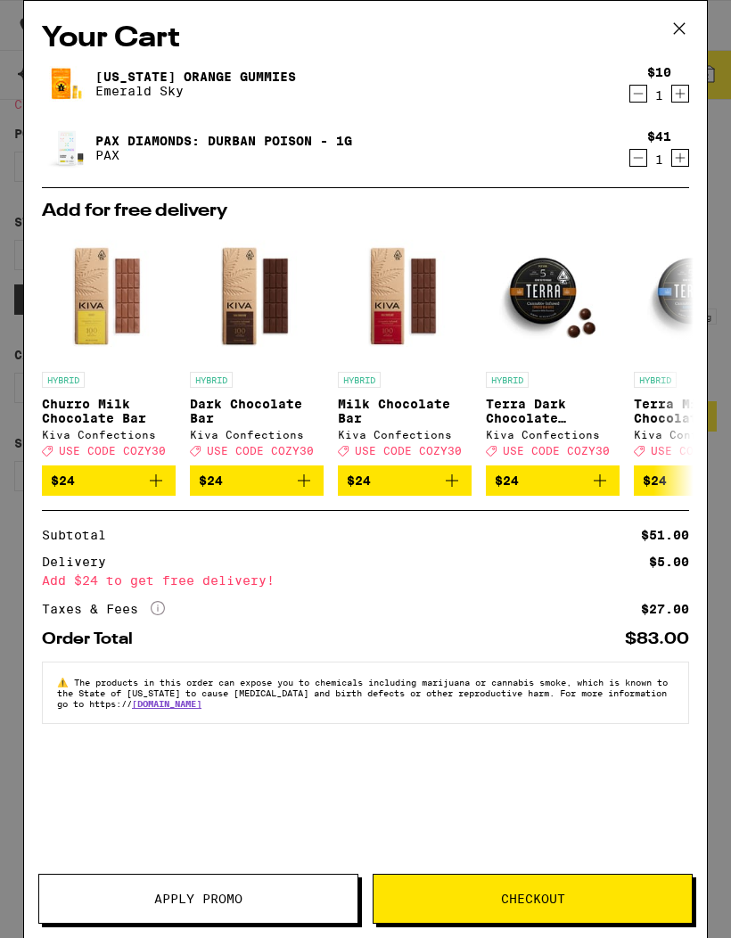
click at [593, 897] on span "Checkout" at bounding box center [532, 898] width 318 height 12
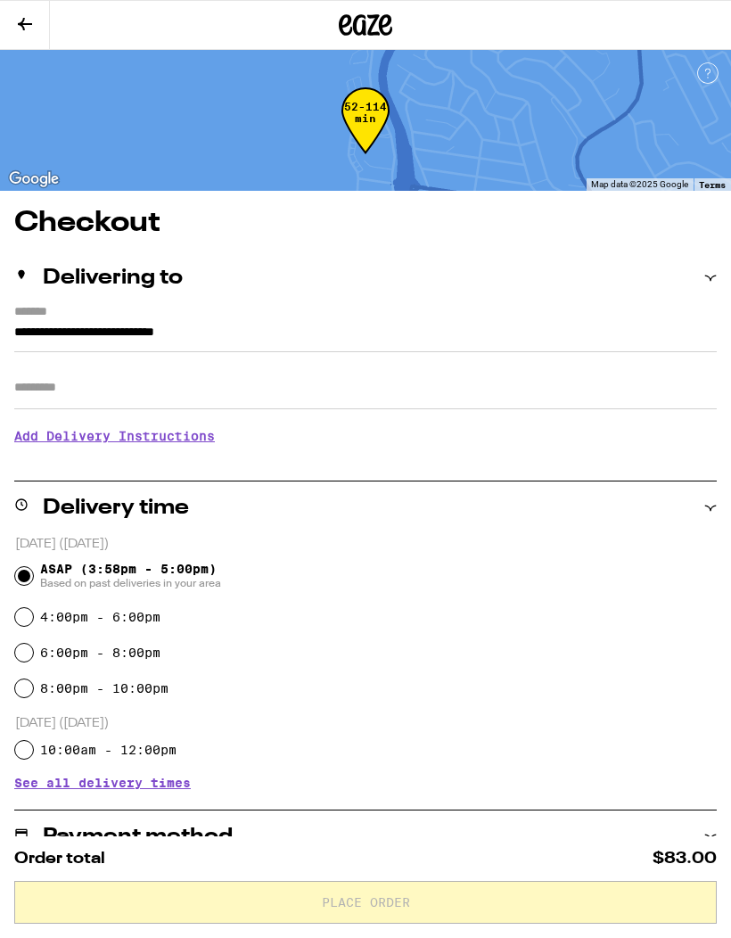
click at [50, 386] on input "Apt/Suite" at bounding box center [365, 387] width 702 height 43
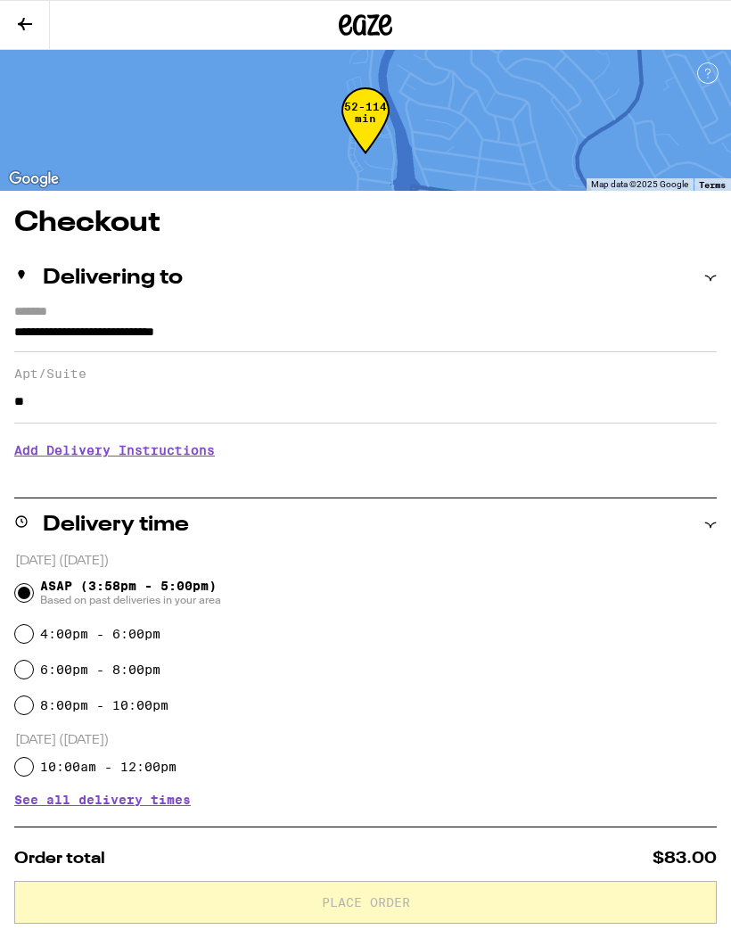
type input "**"
click at [623, 460] on h3 "Add Delivery Instructions" at bounding box center [365, 450] width 702 height 41
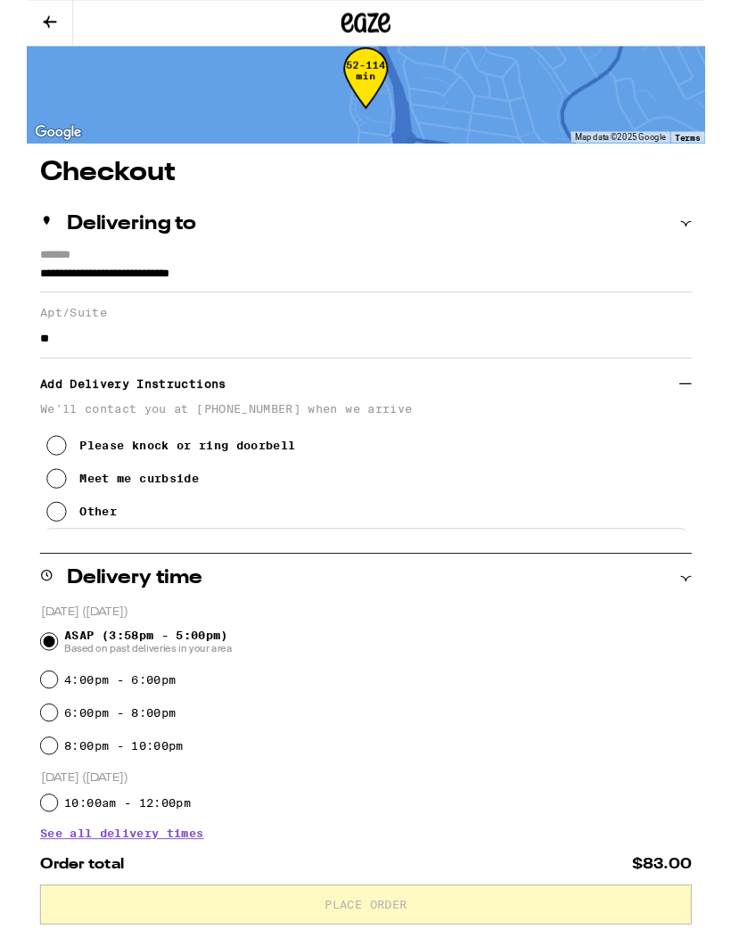
scroll to position [37, 0]
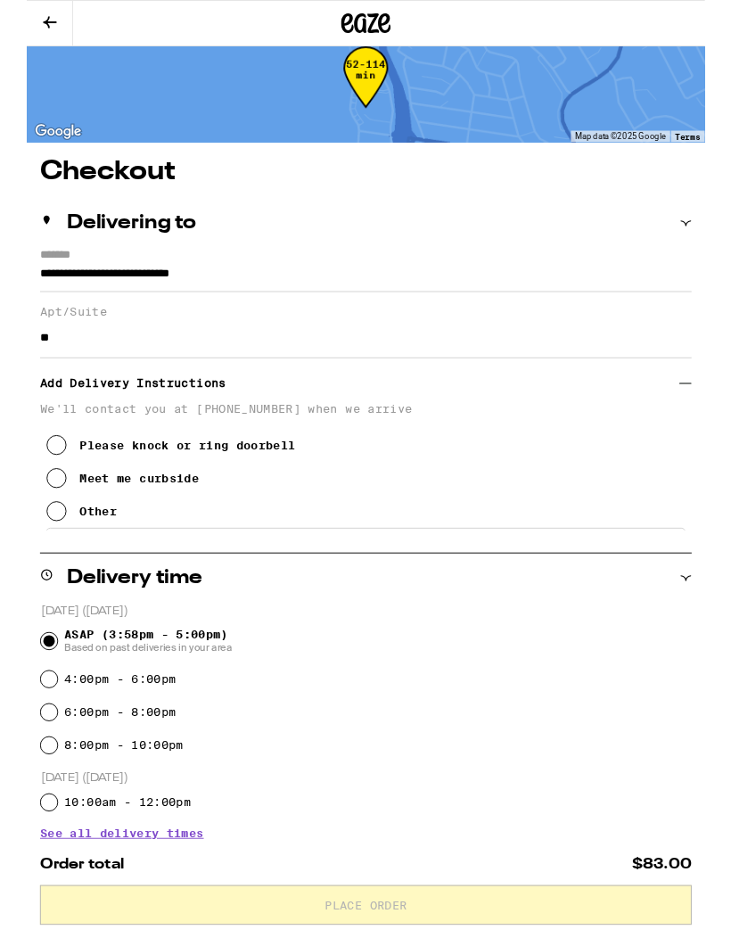
click at [47, 495] on button "Please knock or ring doorbell" at bounding box center [155, 480] width 268 height 36
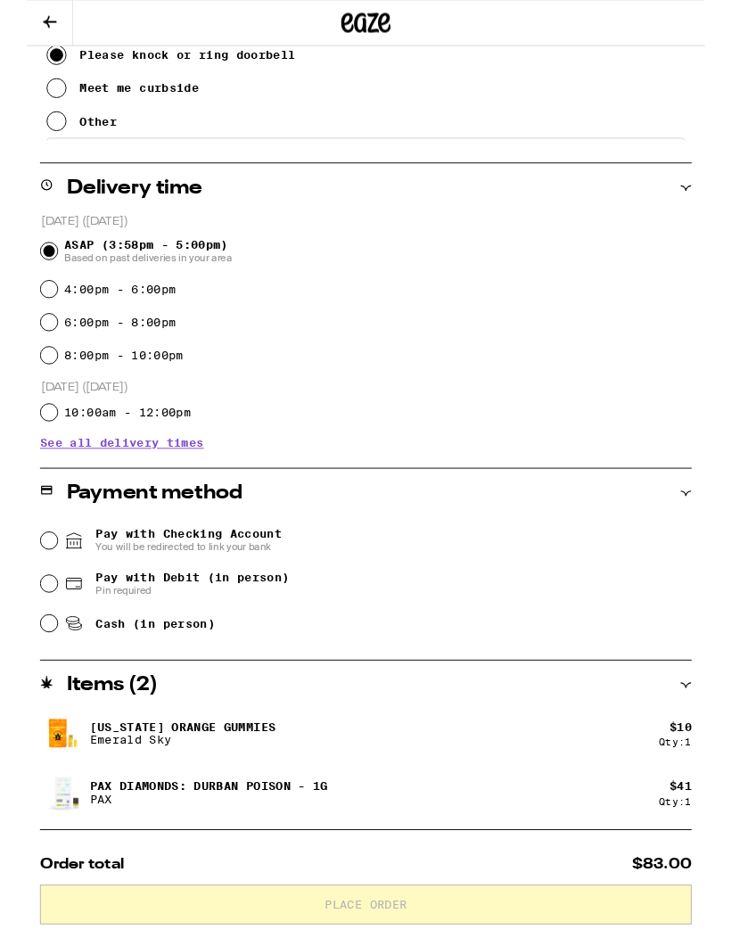
scroll to position [458, 0]
click at [29, 637] on input "Pay with Debit (in person) Pin required" at bounding box center [24, 628] width 18 height 18
radio input "true"
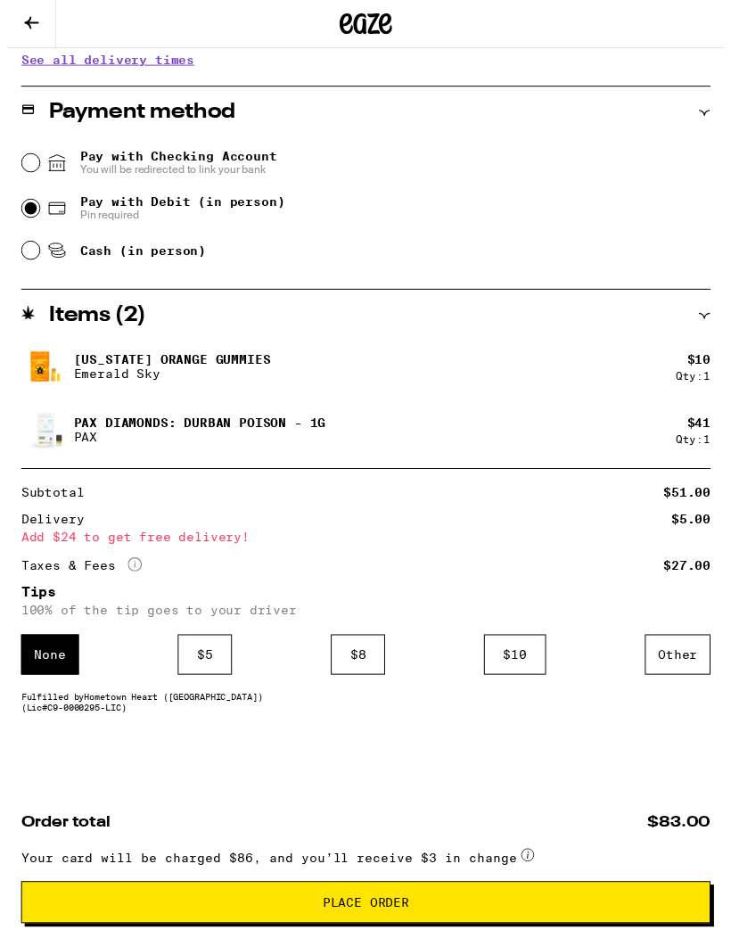
scroll to position [904, 0]
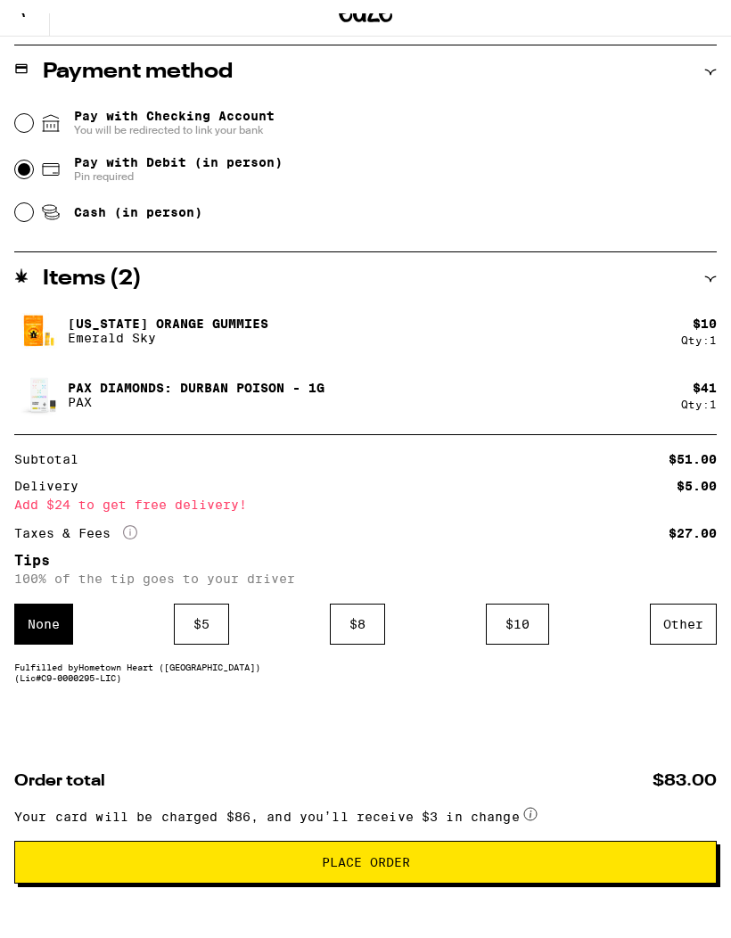
click at [204, 625] on div "$ 5" at bounding box center [201, 637] width 55 height 41
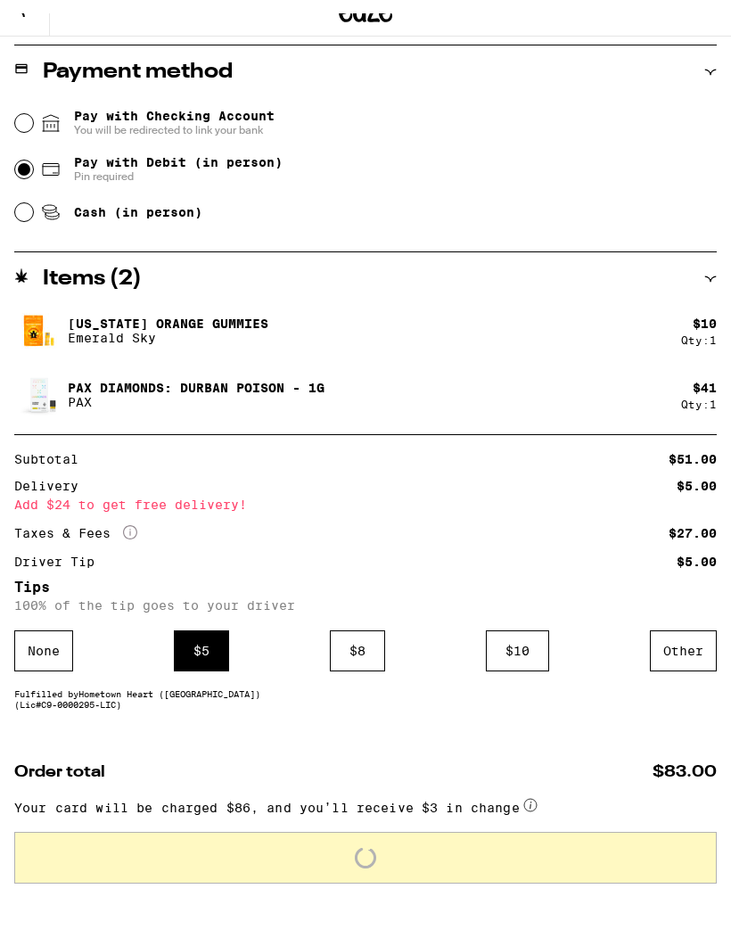
scroll to position [931, 0]
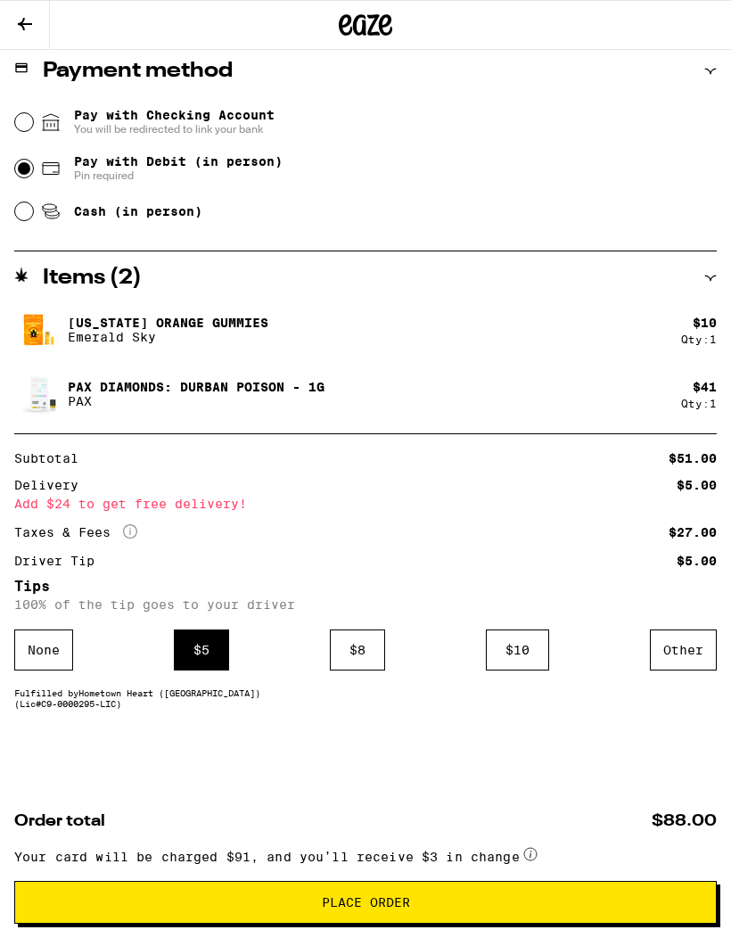
click at [618, 899] on span "Place Order" at bounding box center [365, 902] width 672 height 12
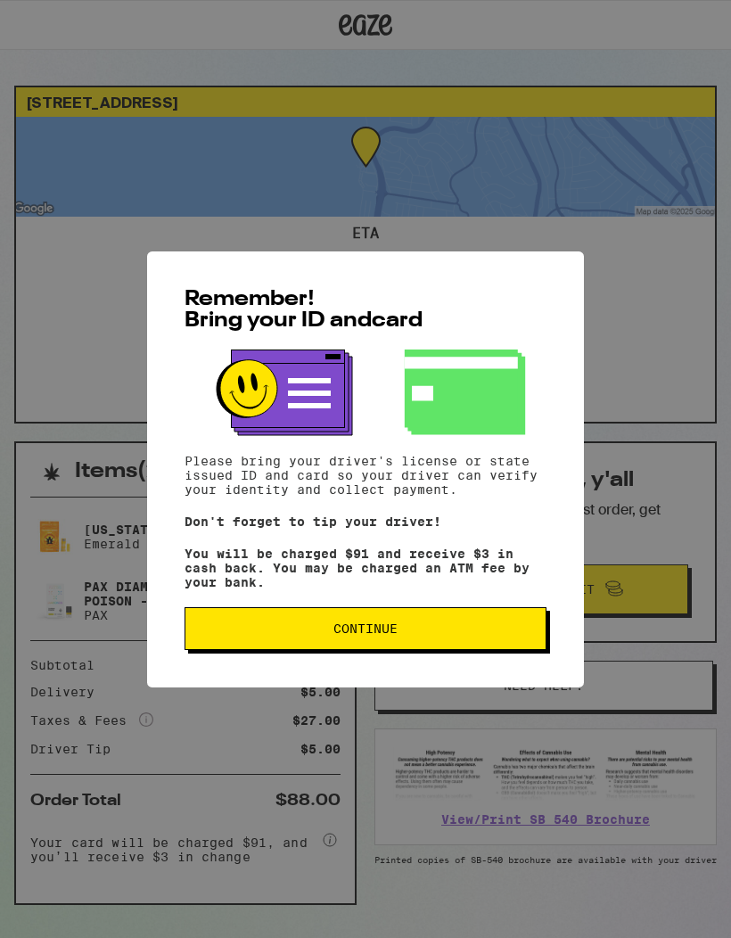
click at [475, 633] on span "Continue" at bounding box center [366, 628] width 332 height 12
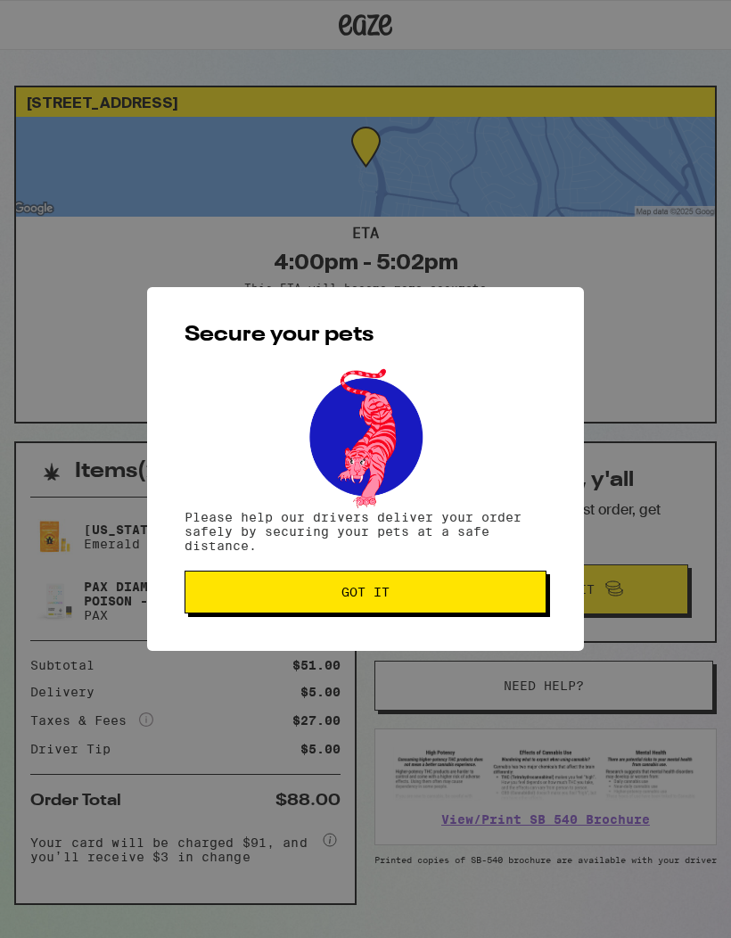
click at [460, 596] on span "Got it" at bounding box center [366, 592] width 332 height 12
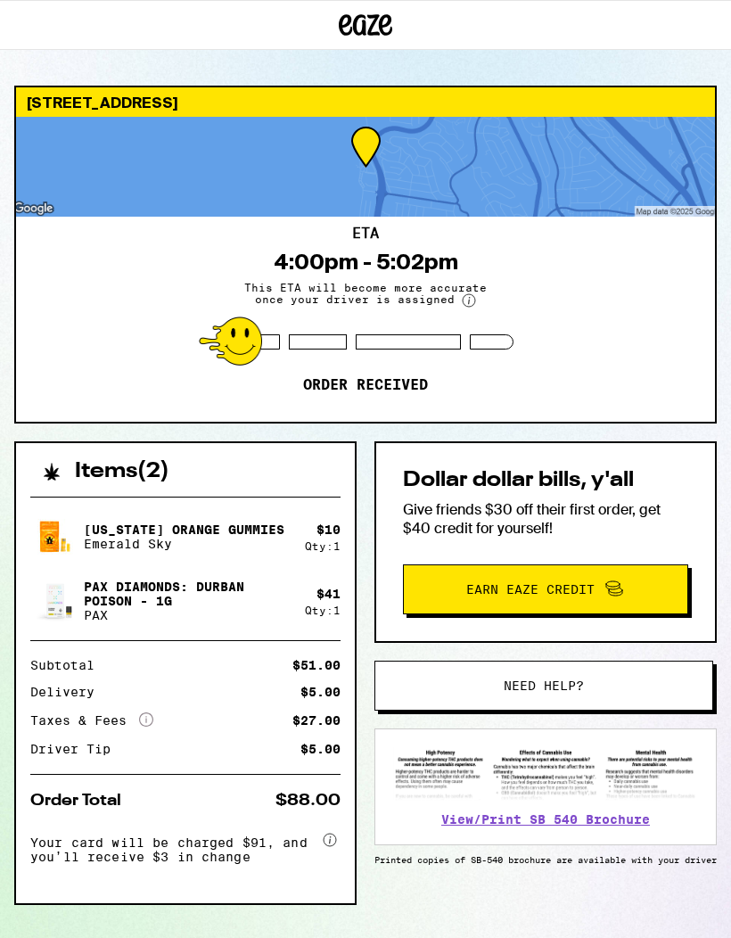
click at [542, 262] on div "ETA 4:00pm - 5:02pm This ETA will become more accurate once your driver is assi…" at bounding box center [365, 319] width 699 height 205
click at [530, 318] on div "ETA 4:00pm - 5:02pm This ETA will become more accurate once your driver is assi…" at bounding box center [365, 319] width 699 height 205
click at [486, 177] on div at bounding box center [365, 167] width 699 height 100
